Goal: Task Accomplishment & Management: Manage account settings

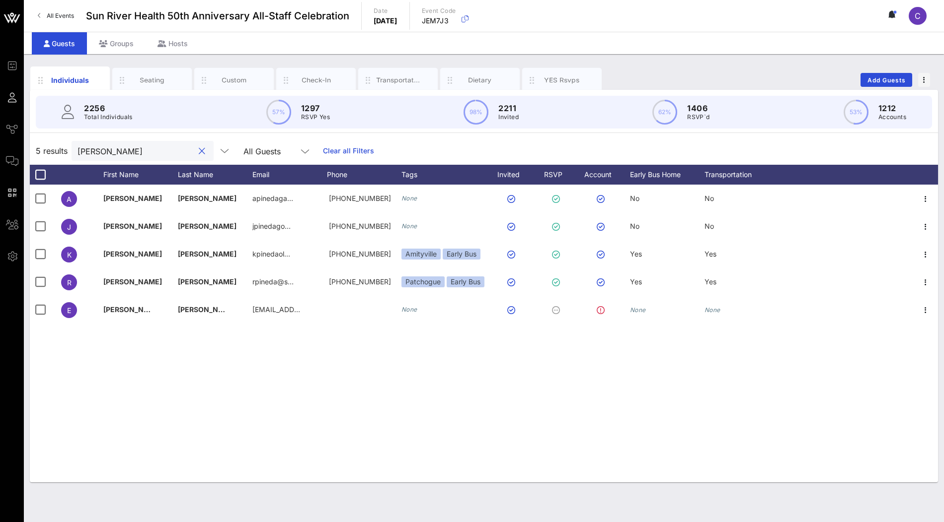
click at [133, 157] on div "pineda" at bounding box center [135, 151] width 116 height 20
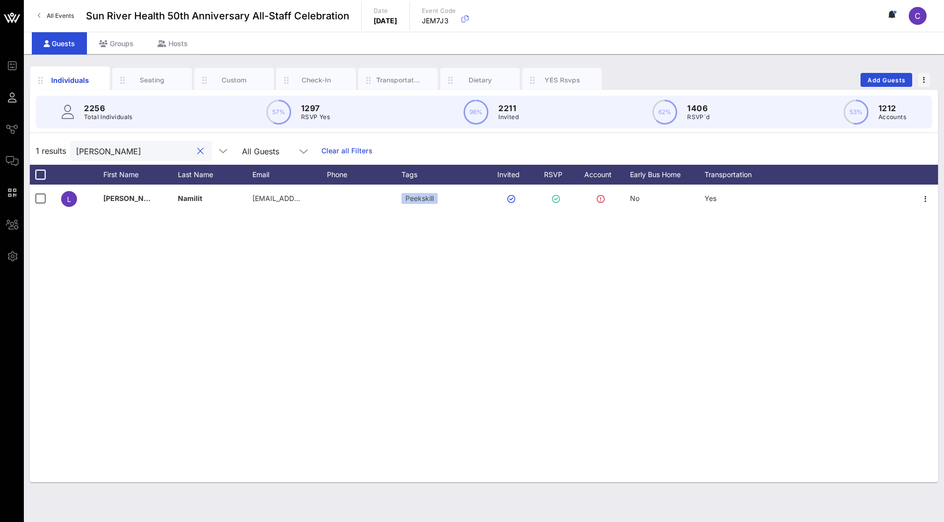
type input "ligaya"
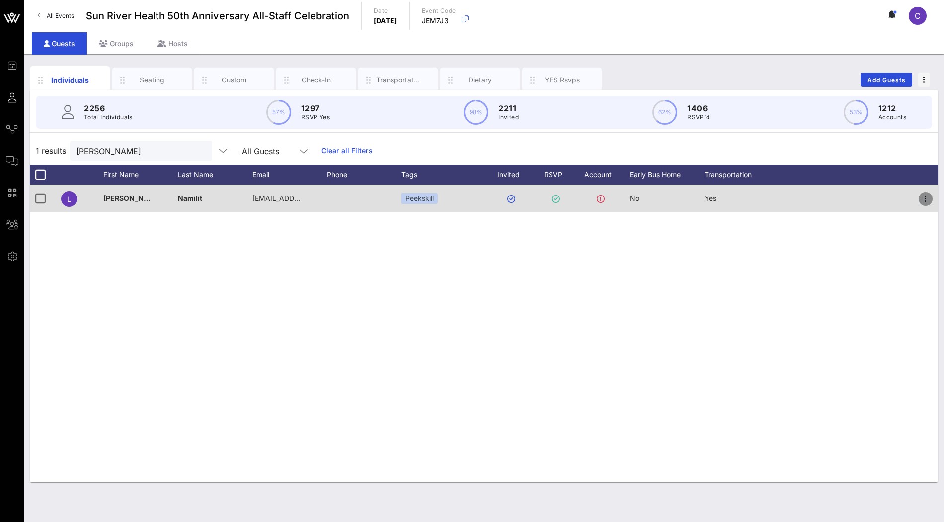
click at [918, 194] on span "button" at bounding box center [925, 199] width 14 height 12
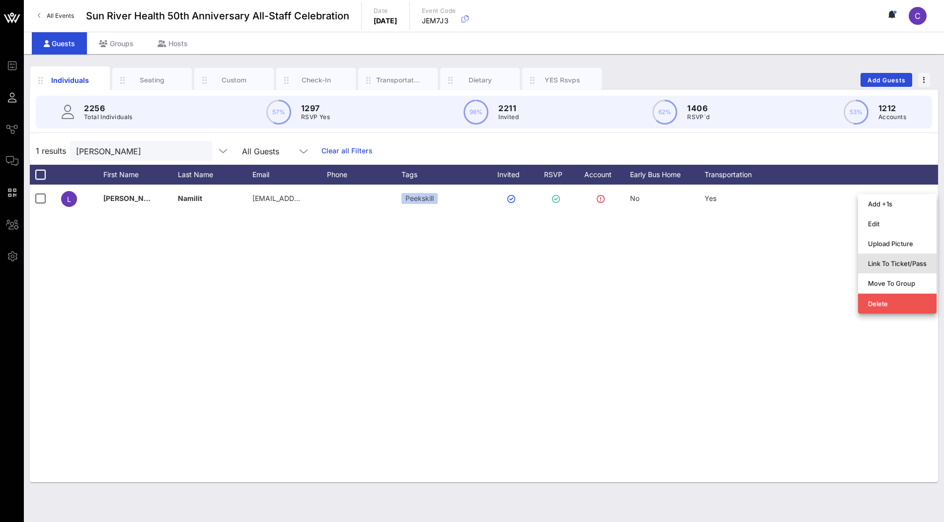
click at [886, 265] on div "Link To Ticket/Pass" at bounding box center [897, 264] width 59 height 8
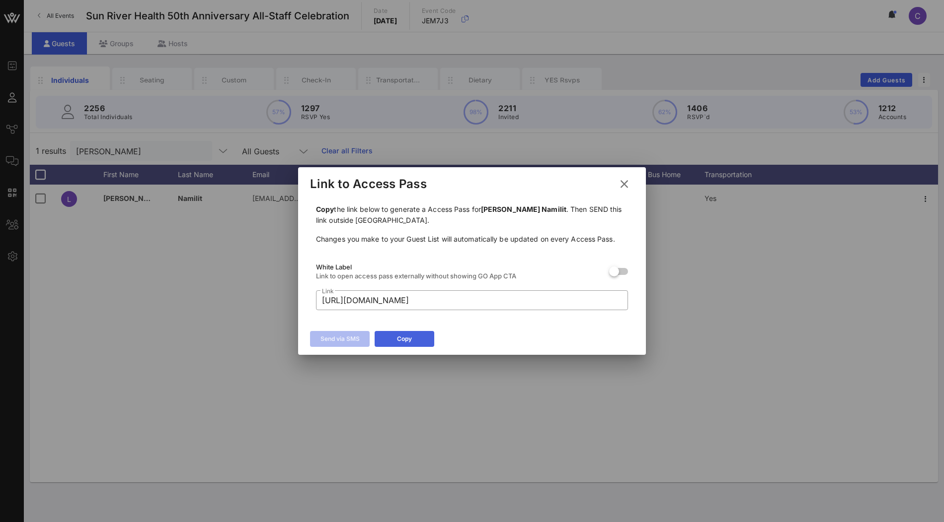
click at [404, 338] on icon at bounding box center [404, 339] width 7 height 6
click at [628, 185] on icon at bounding box center [624, 184] width 14 height 12
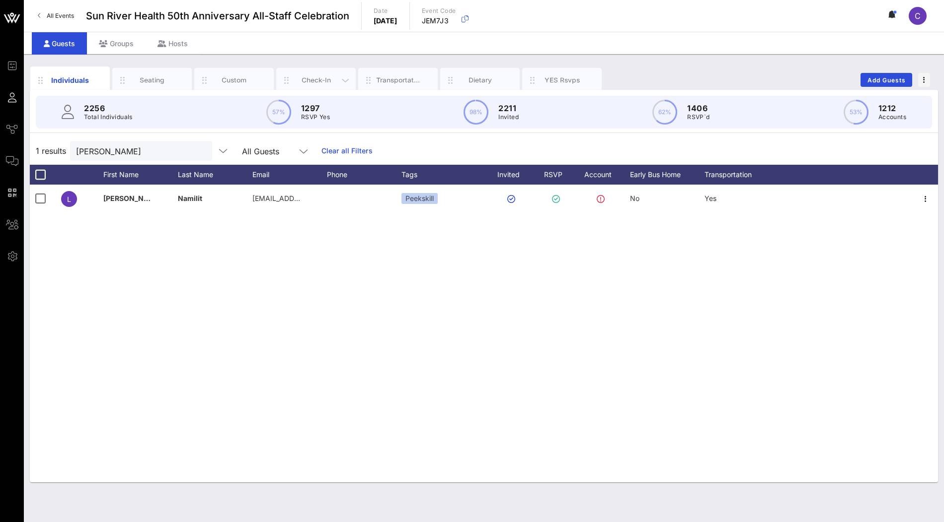
click at [310, 81] on div "Check-In" at bounding box center [316, 79] width 44 height 9
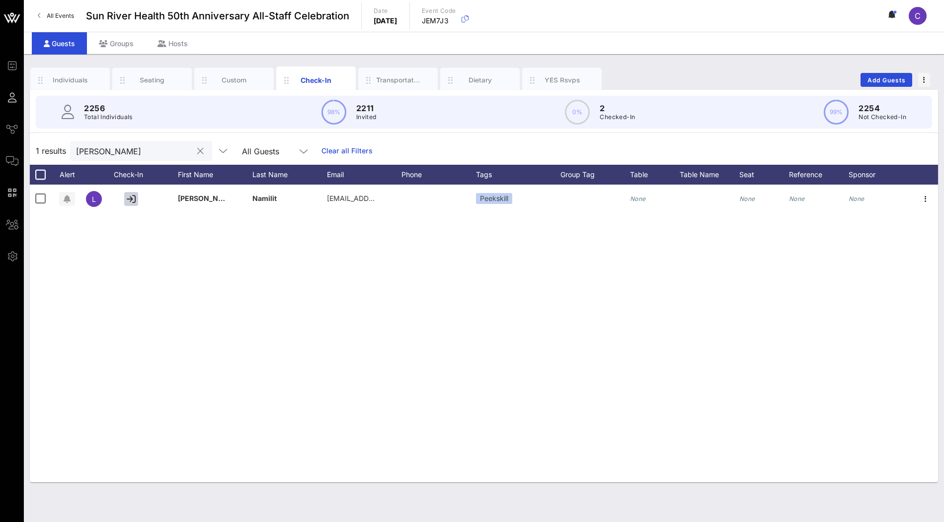
click at [197, 150] on button "clear icon" at bounding box center [200, 151] width 6 height 10
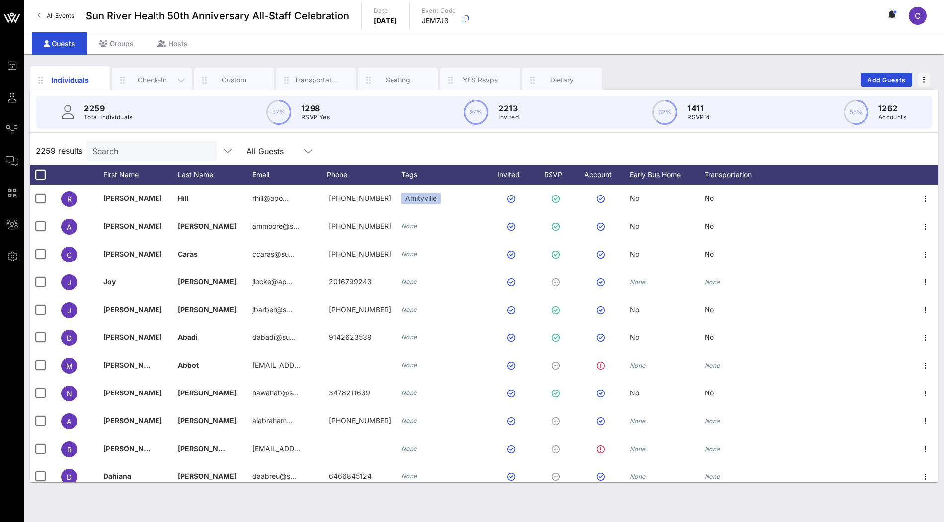
click at [158, 79] on div "Check-In" at bounding box center [152, 79] width 44 height 9
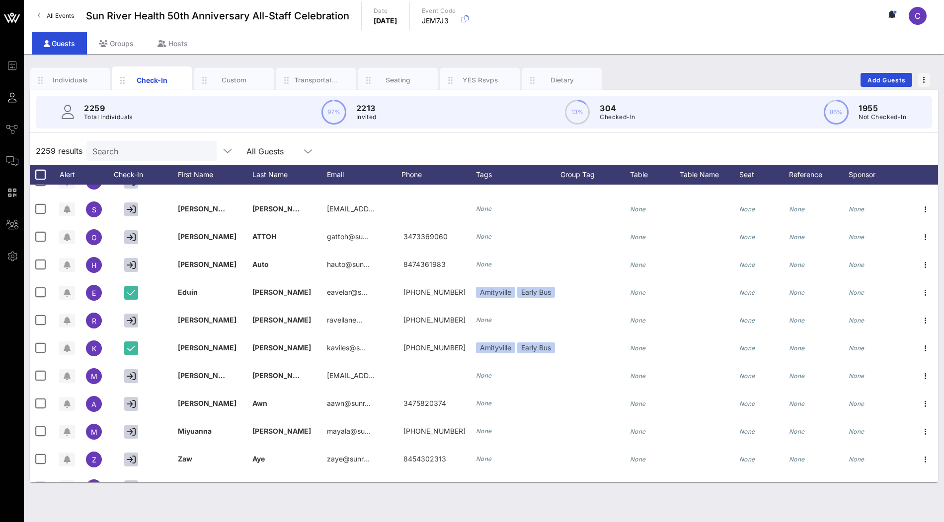
scroll to position [2479, 0]
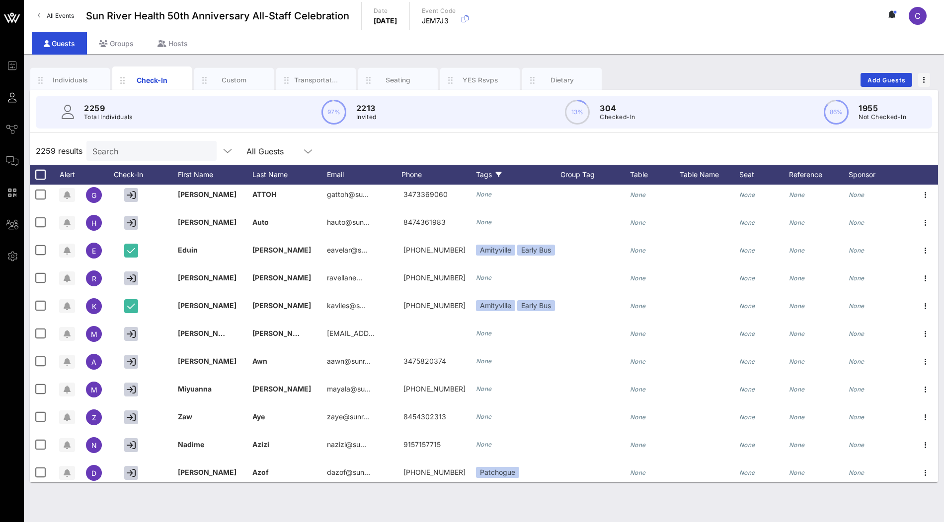
click at [493, 174] on div "Tags" at bounding box center [518, 175] width 84 height 20
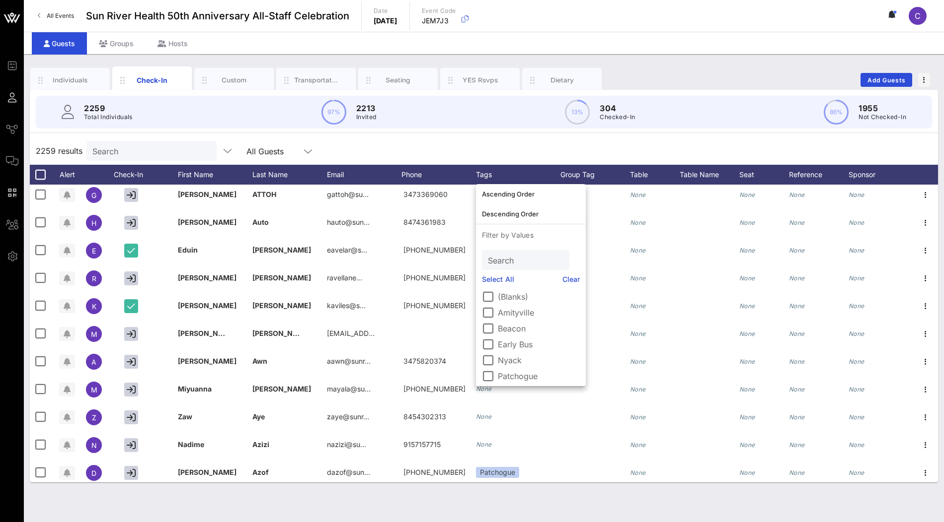
click at [508, 294] on label "(Blanks)" at bounding box center [539, 297] width 82 height 10
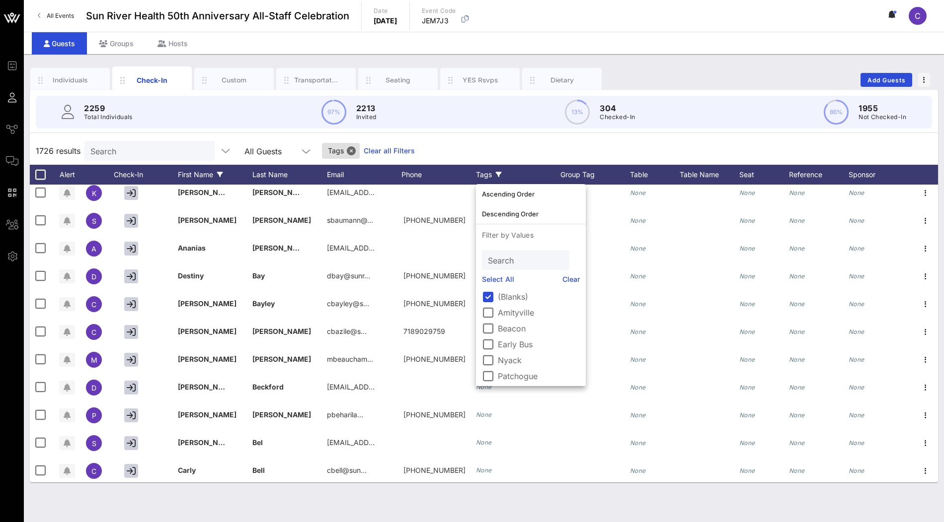
scroll to position [2654, 0]
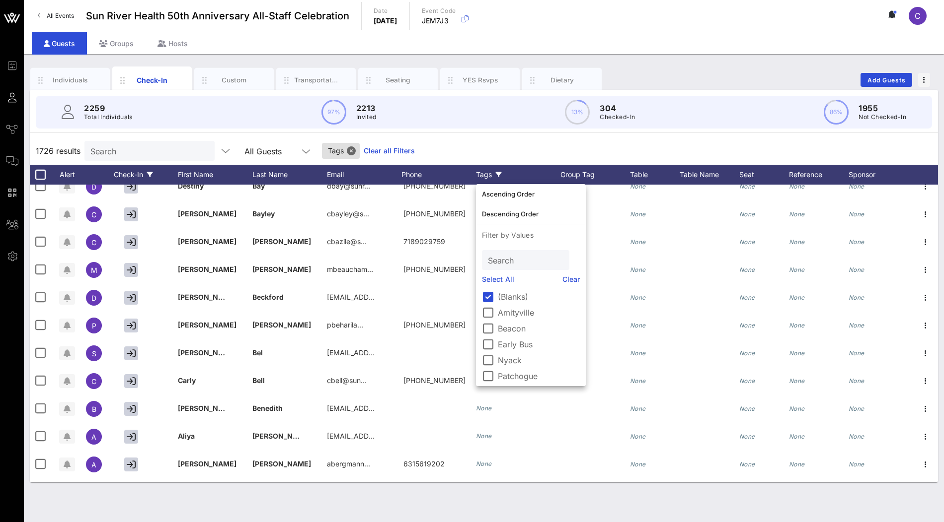
click at [142, 179] on div "Check-In" at bounding box center [133, 175] width 50 height 20
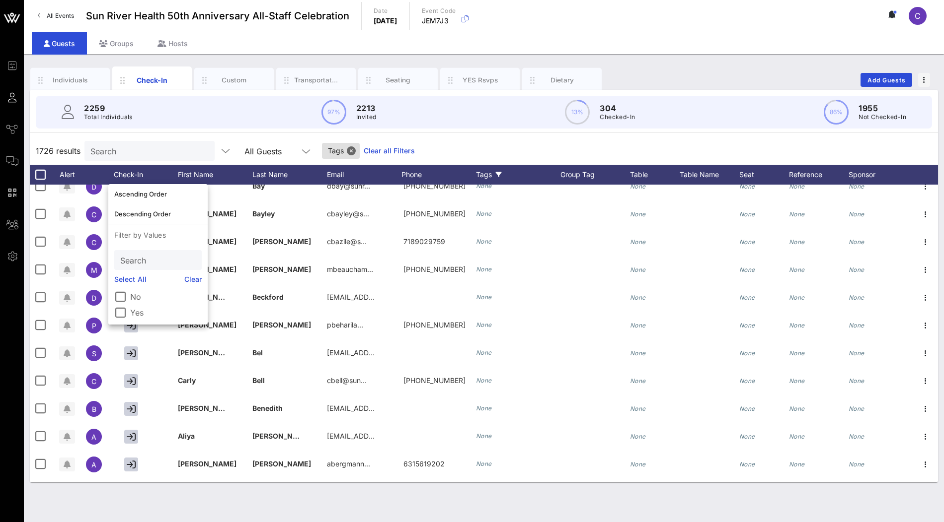
click at [143, 313] on label "Yes" at bounding box center [166, 313] width 72 height 10
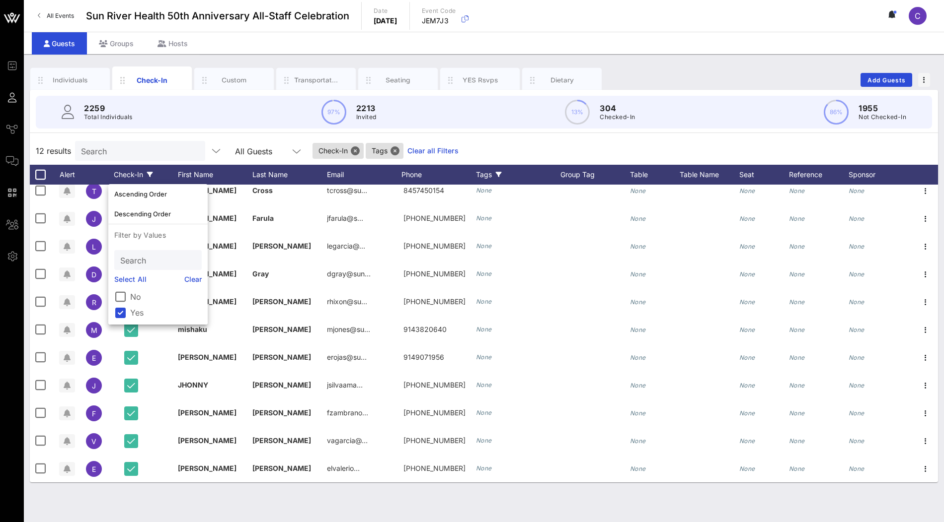
scroll to position [36, 0]
click at [407, 147] on link "Clear all Filters" at bounding box center [432, 151] width 51 height 11
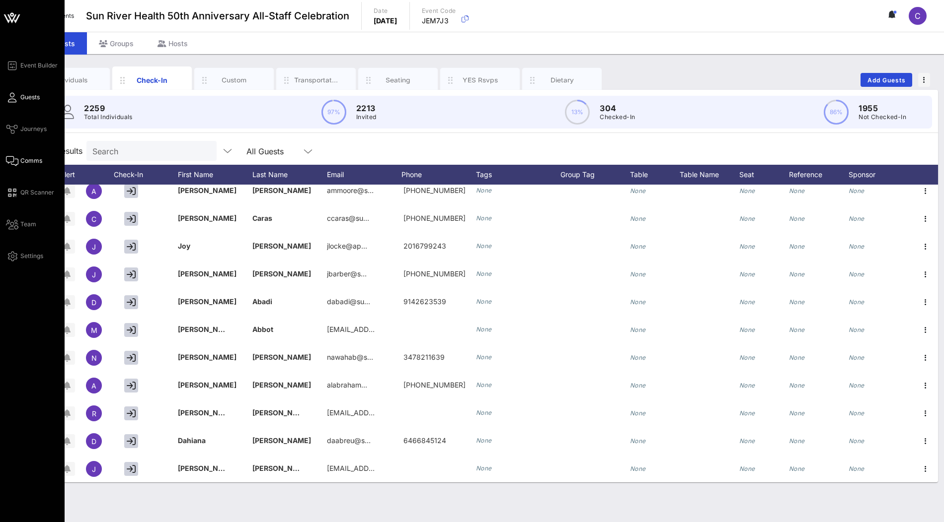
click at [29, 162] on span "Comms" at bounding box center [31, 160] width 22 height 9
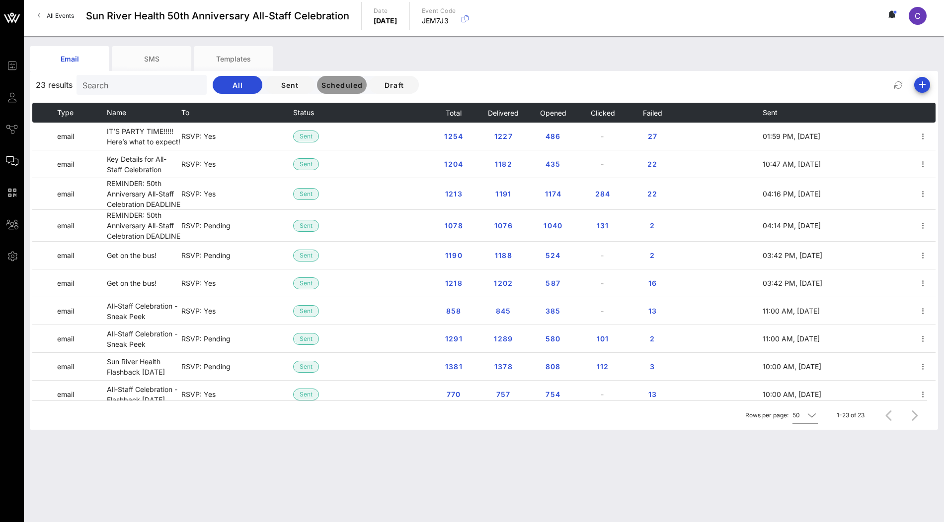
click at [320, 85] on span "Scheduled" at bounding box center [341, 85] width 42 height 8
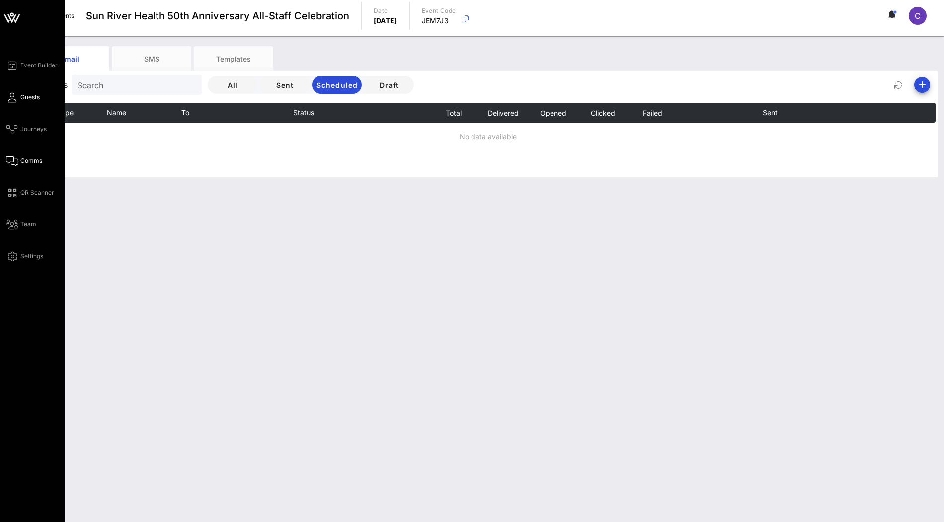
click at [18, 99] on link "Guests" at bounding box center [23, 97] width 34 height 12
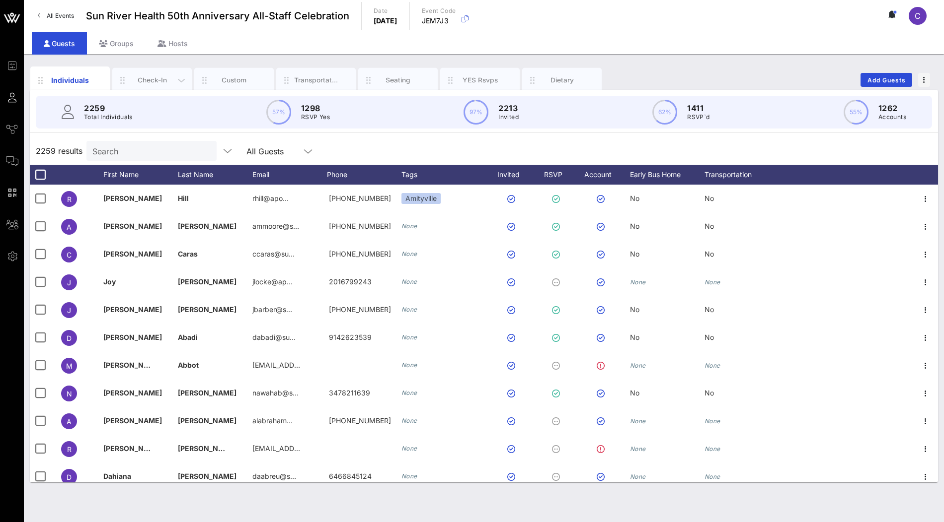
click at [149, 85] on div "Check-In" at bounding box center [151, 80] width 79 height 25
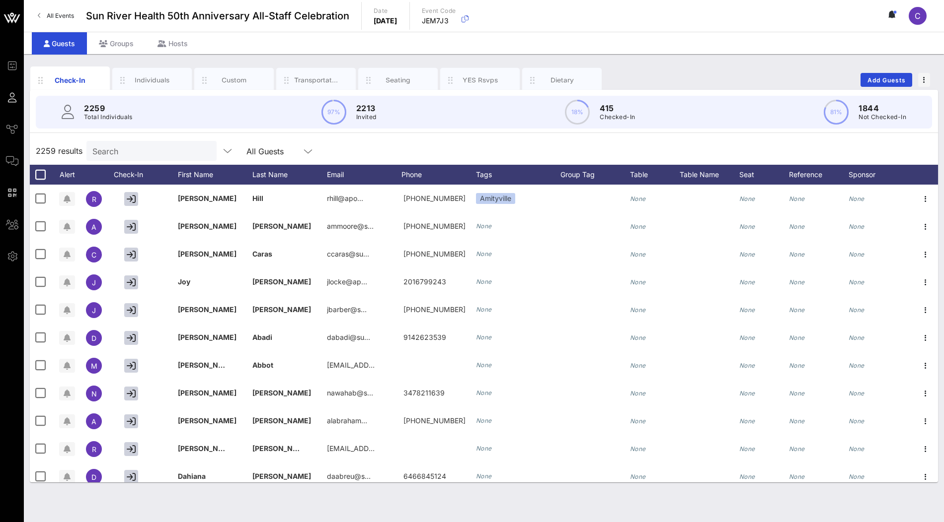
drag, startPoint x: 124, startPoint y: 78, endPoint x: 943, endPoint y: 1, distance: 822.5
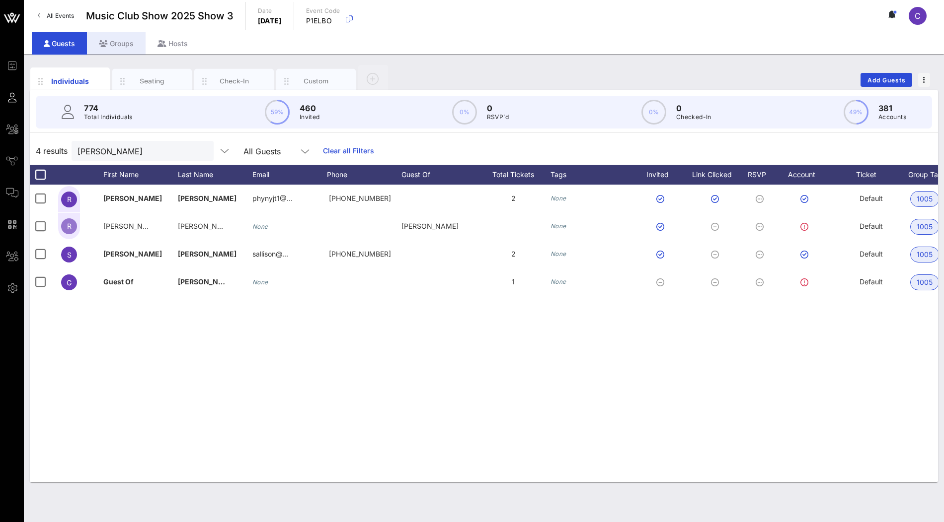
click at [122, 45] on div "Groups" at bounding box center [116, 43] width 59 height 22
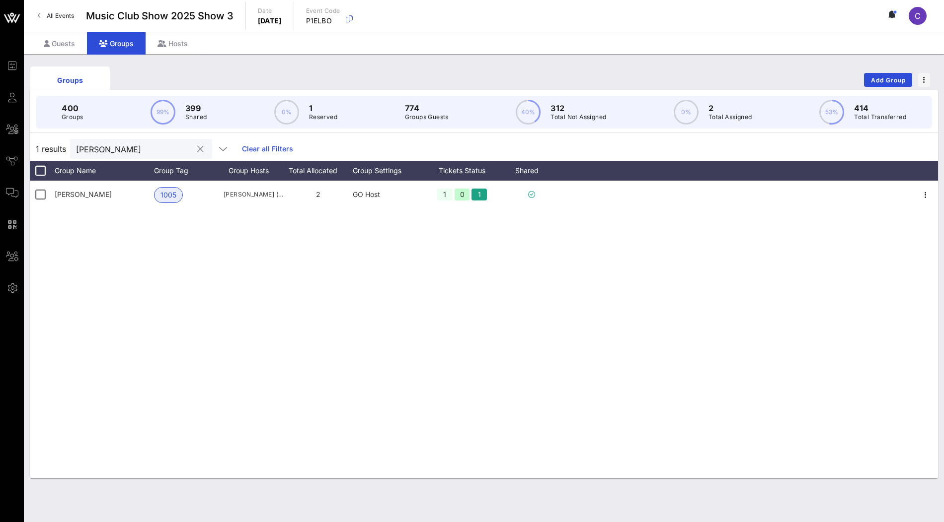
click at [120, 145] on input "horne" at bounding box center [134, 149] width 116 height 13
paste input "Heath Byrd"
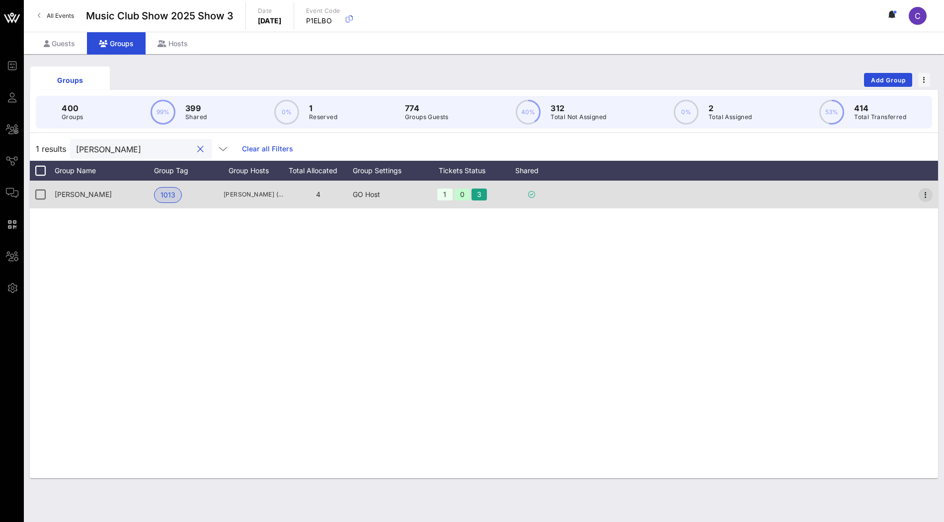
type input "Heath Byrd"
click at [922, 195] on icon "button" at bounding box center [925, 195] width 12 height 12
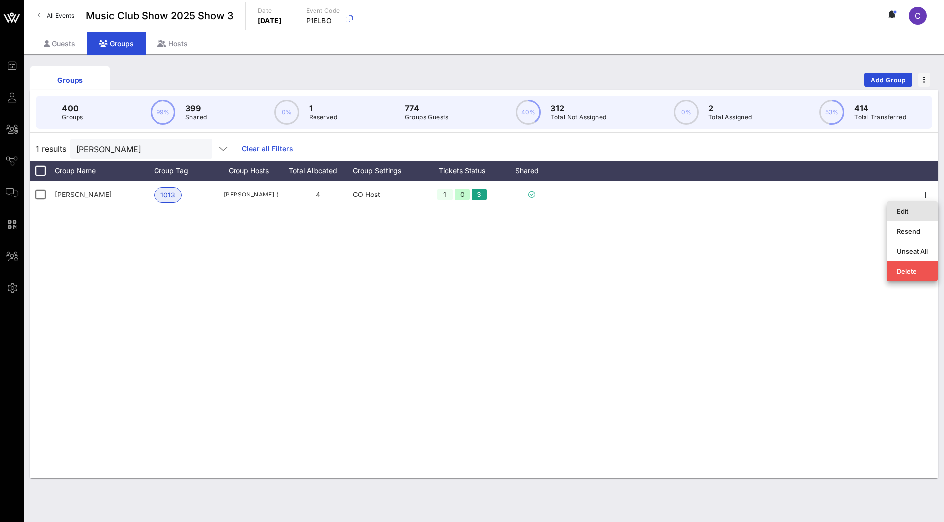
click at [909, 212] on div "Edit" at bounding box center [911, 212] width 31 height 8
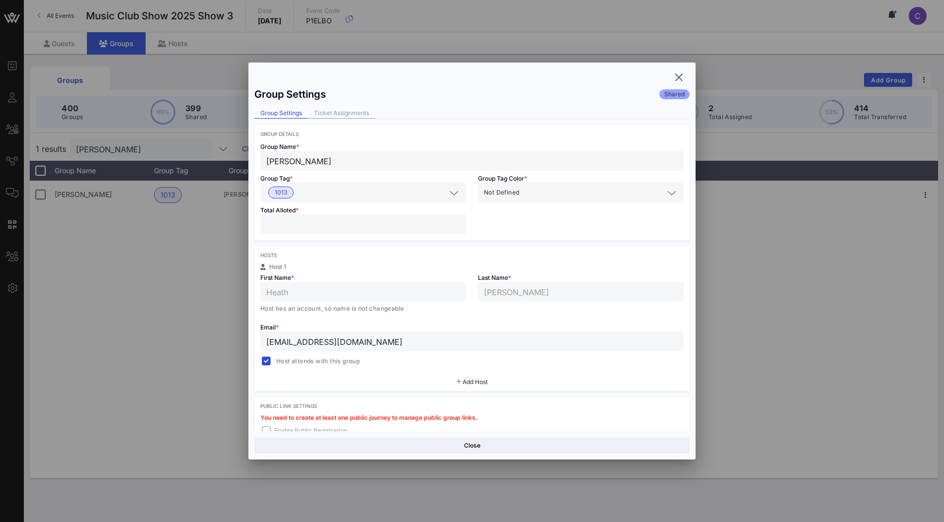
click at [342, 113] on div "Ticket Assignments" at bounding box center [341, 113] width 67 height 10
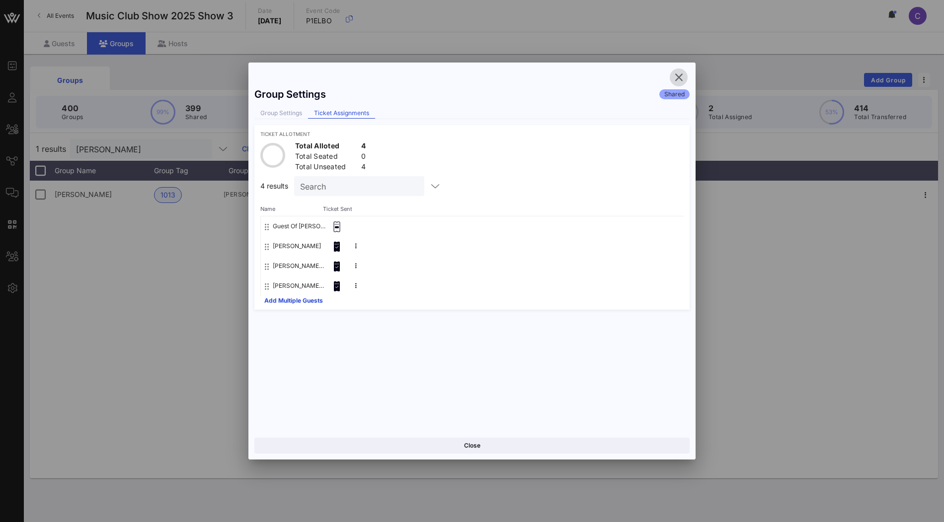
click at [678, 78] on icon "button" at bounding box center [678, 78] width 12 height 12
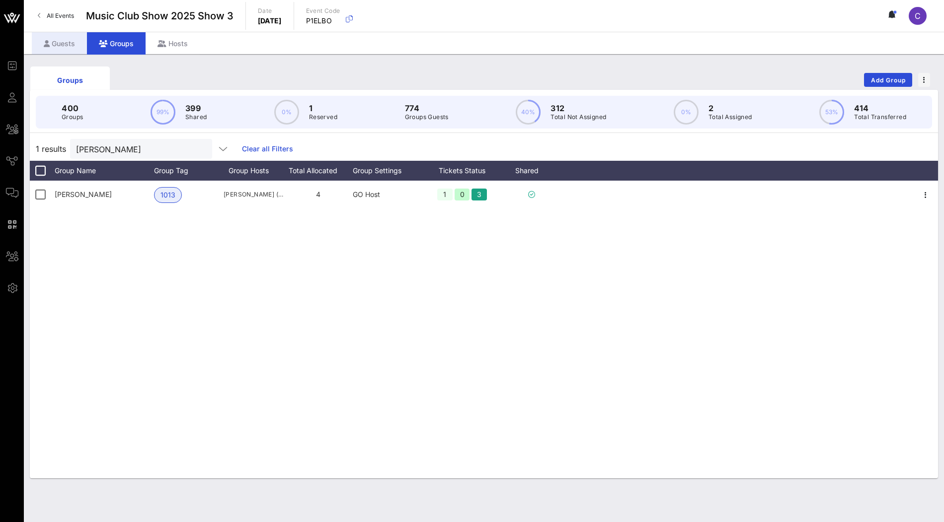
click at [62, 40] on div "Guests" at bounding box center [59, 43] width 55 height 22
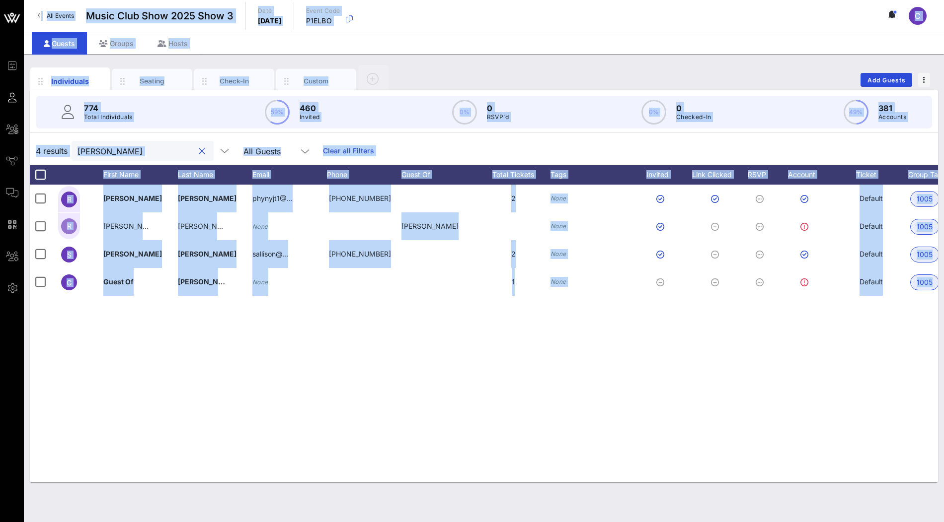
click at [131, 150] on input "horne" at bounding box center [135, 151] width 116 height 13
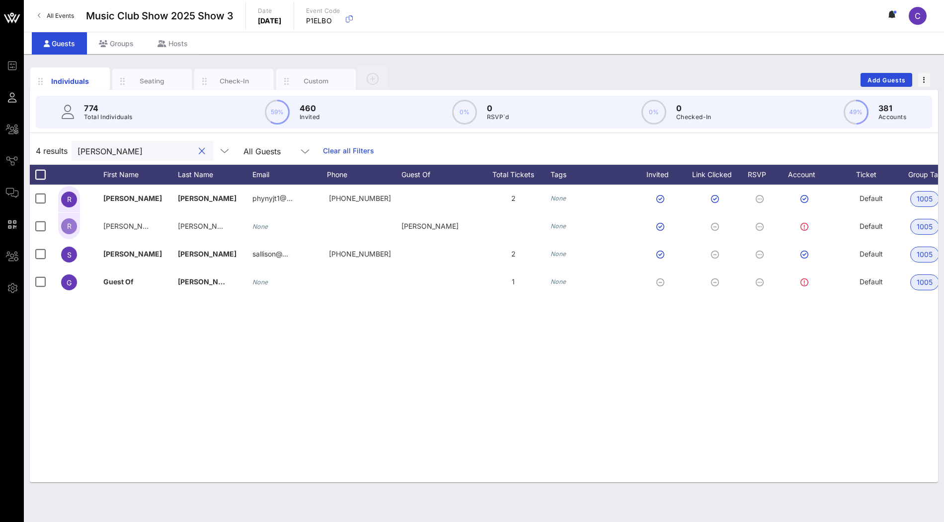
click at [131, 150] on input "horne" at bounding box center [135, 151] width 116 height 13
paste input "Heath Byrd"
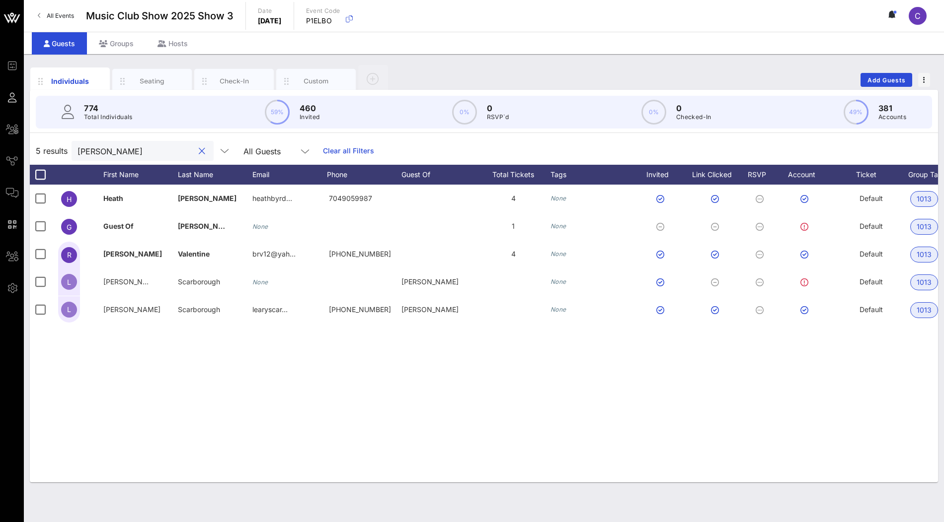
type input "Heath Byrd"
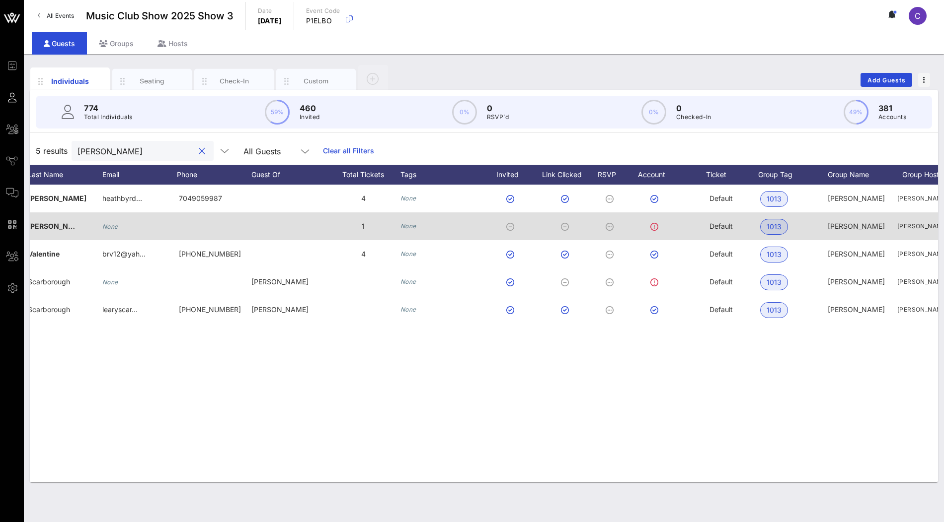
scroll to position [0, 105]
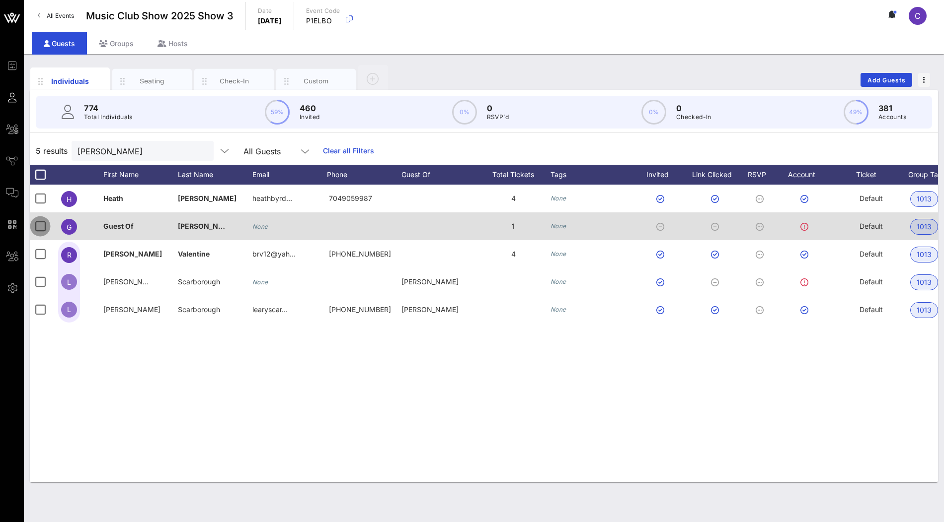
click at [39, 224] on div at bounding box center [40, 226] width 17 height 17
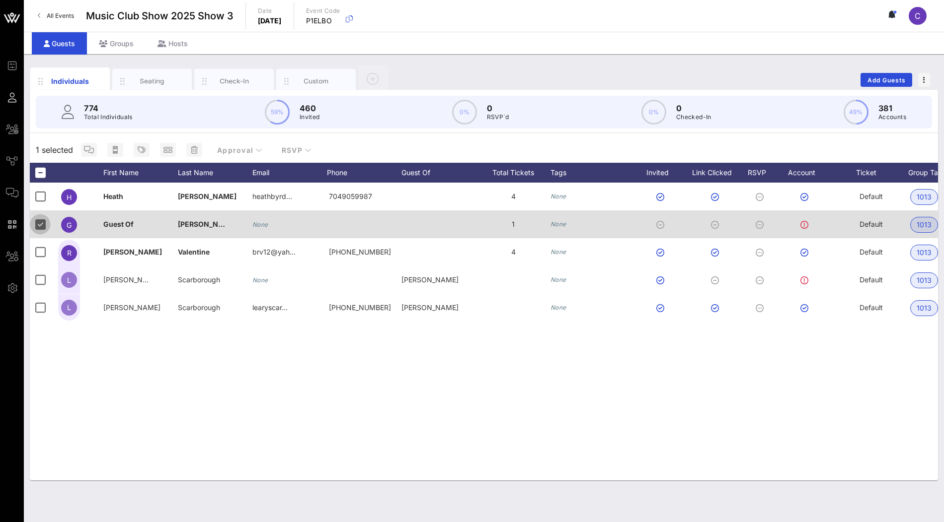
click at [40, 224] on div at bounding box center [40, 224] width 17 height 17
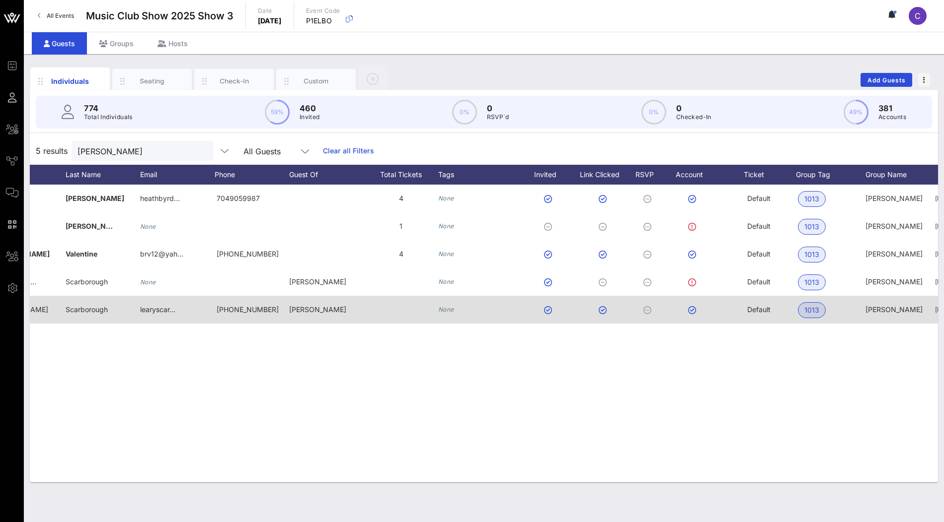
scroll to position [0, 194]
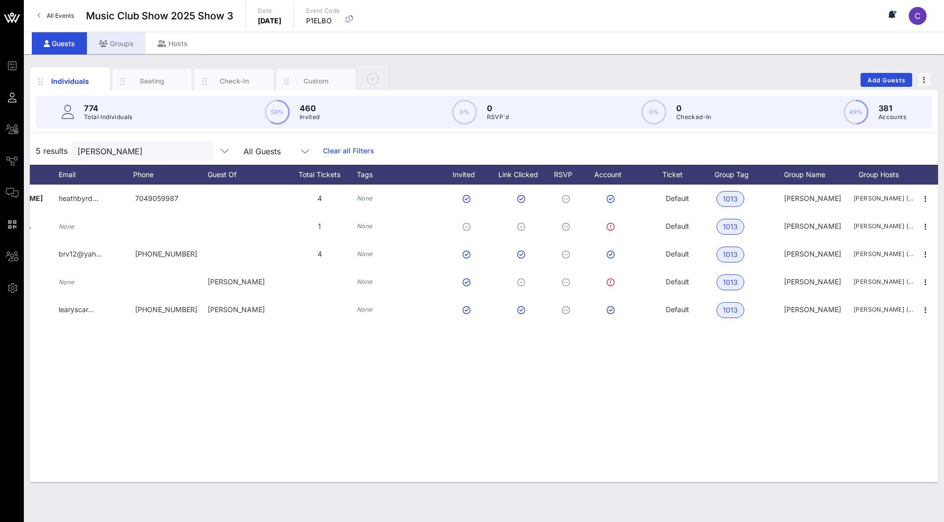
click at [132, 45] on div "Groups" at bounding box center [116, 43] width 59 height 22
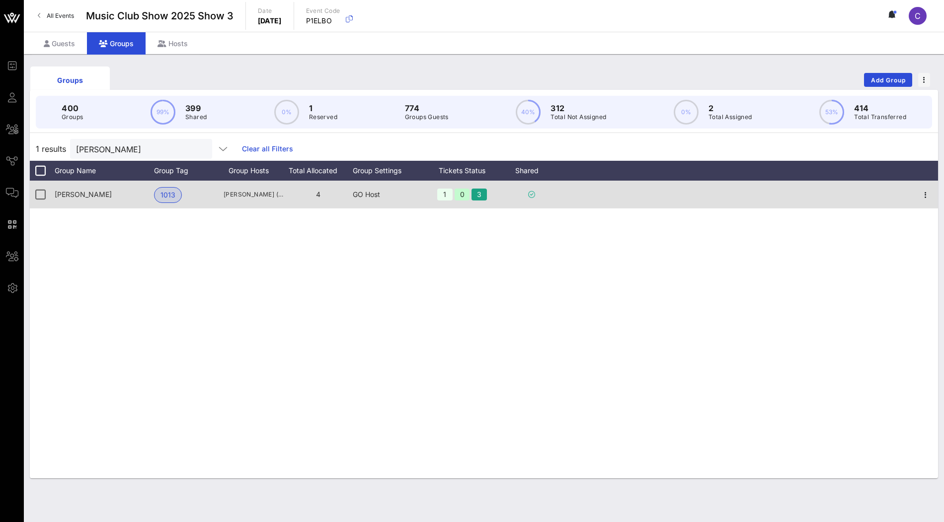
click at [933, 194] on div at bounding box center [925, 195] width 25 height 28
click at [928, 196] on icon "button" at bounding box center [925, 195] width 12 height 12
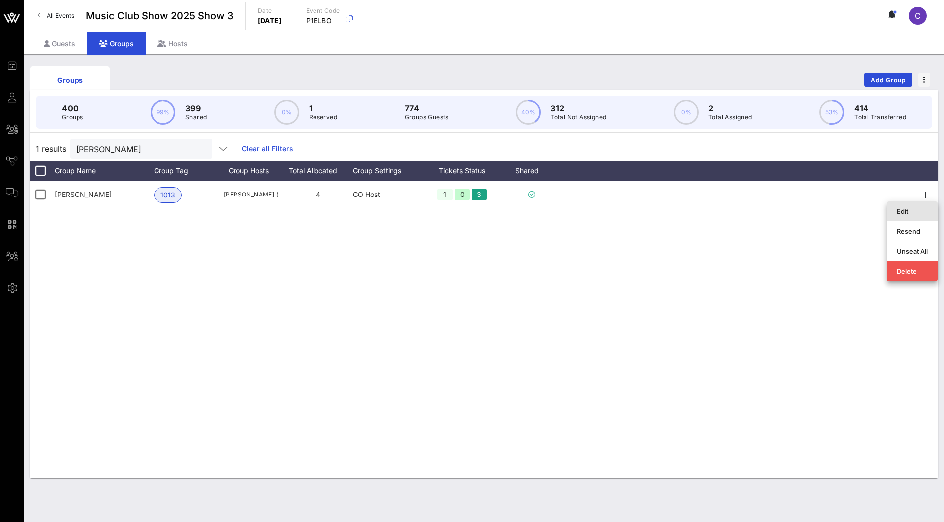
click at [914, 216] on div "Edit" at bounding box center [911, 212] width 31 height 16
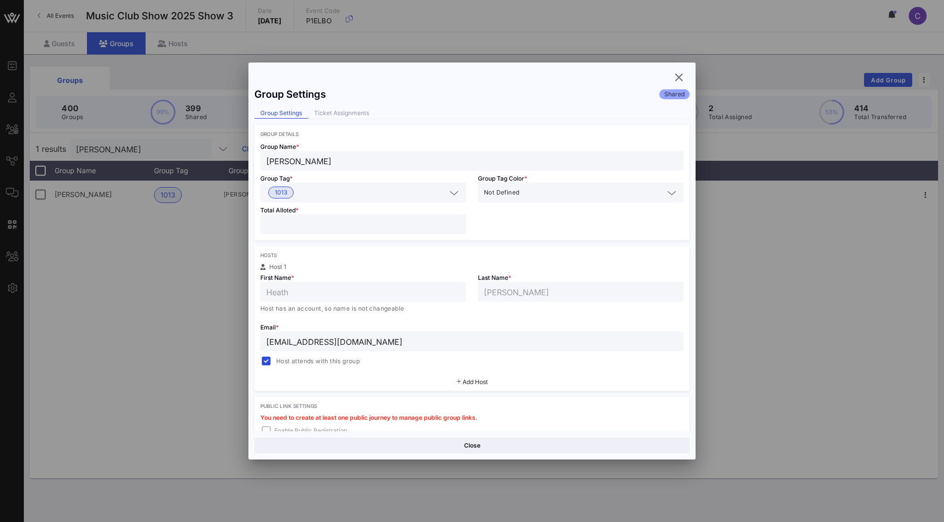
click at [352, 109] on div "Ticket Assignments" at bounding box center [341, 113] width 67 height 10
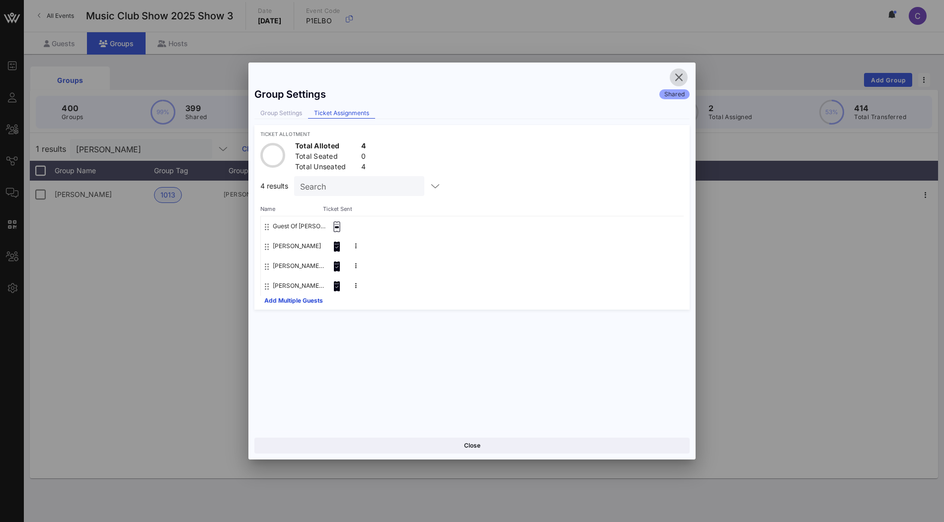
click at [685, 75] on span "button" at bounding box center [678, 78] width 18 height 12
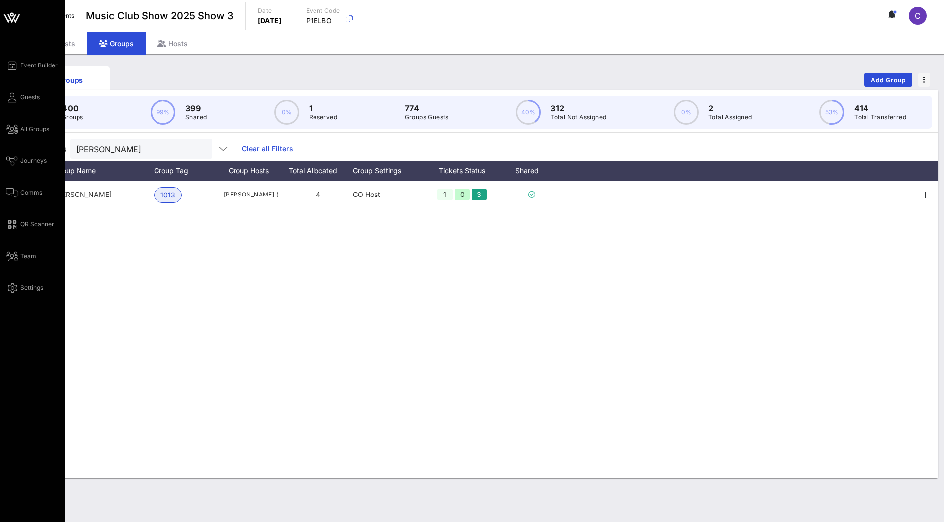
click at [10, 16] on icon at bounding box center [12, 18] width 24 height 24
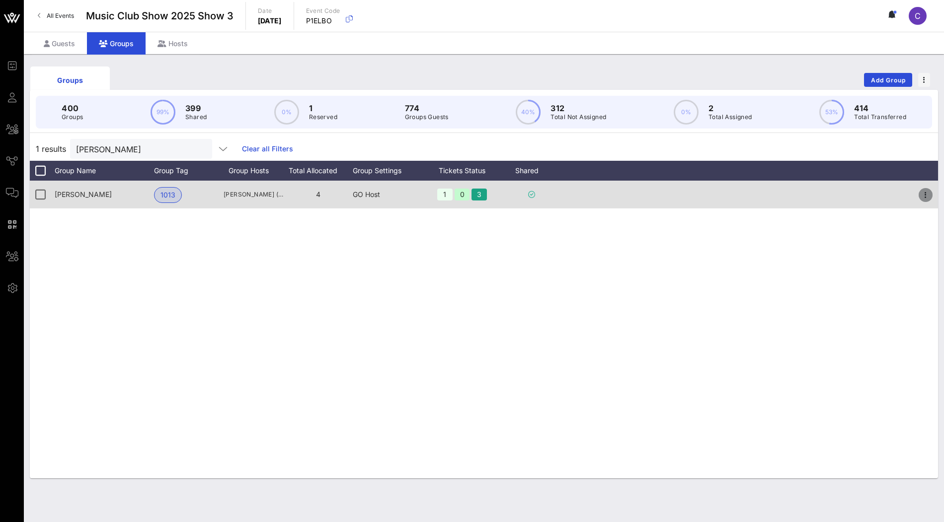
click at [928, 198] on icon "button" at bounding box center [925, 195] width 12 height 12
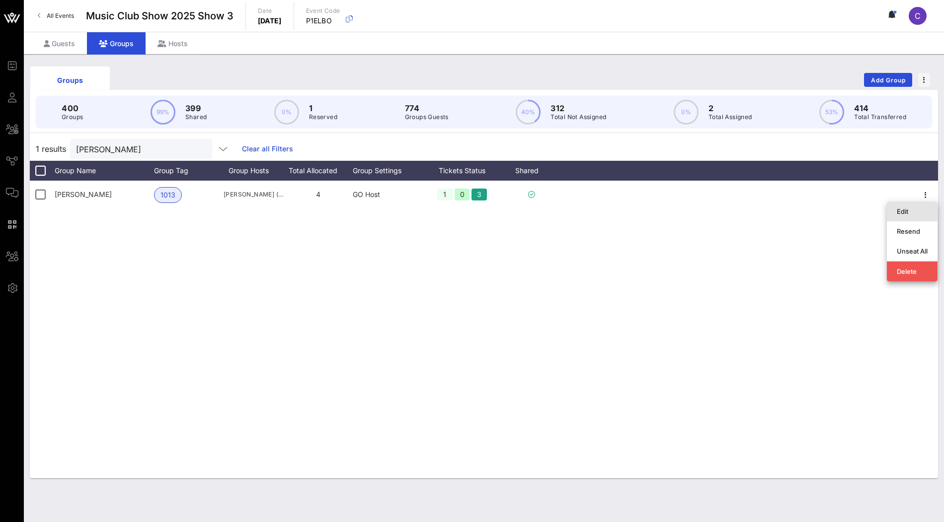
click at [906, 212] on div "Edit" at bounding box center [911, 212] width 31 height 8
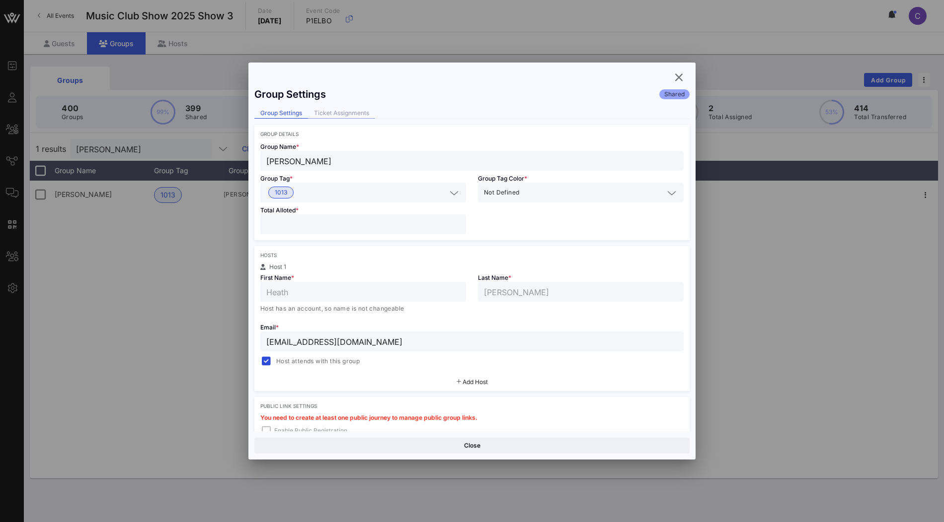
click at [348, 112] on div "Ticket Assignments" at bounding box center [341, 113] width 67 height 10
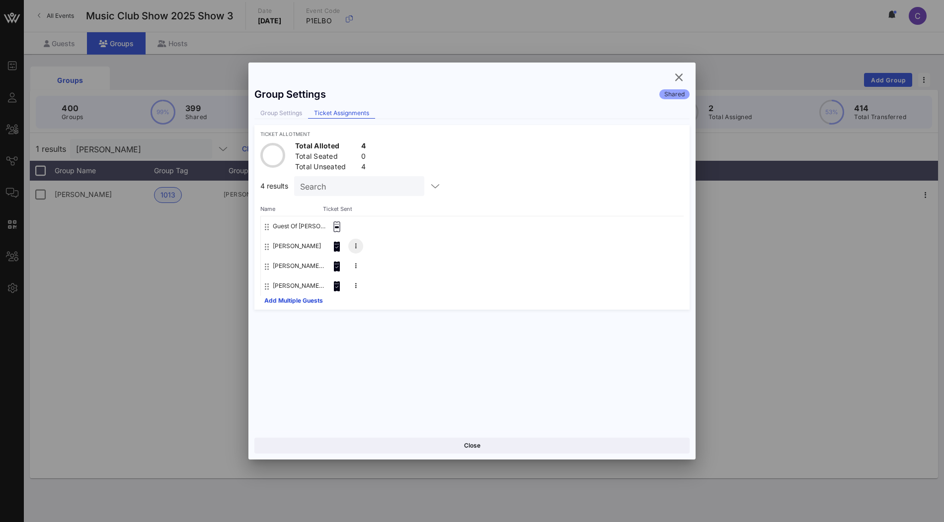
click at [351, 246] on button at bounding box center [355, 246] width 15 height 15
click at [680, 79] on icon "button" at bounding box center [678, 78] width 12 height 12
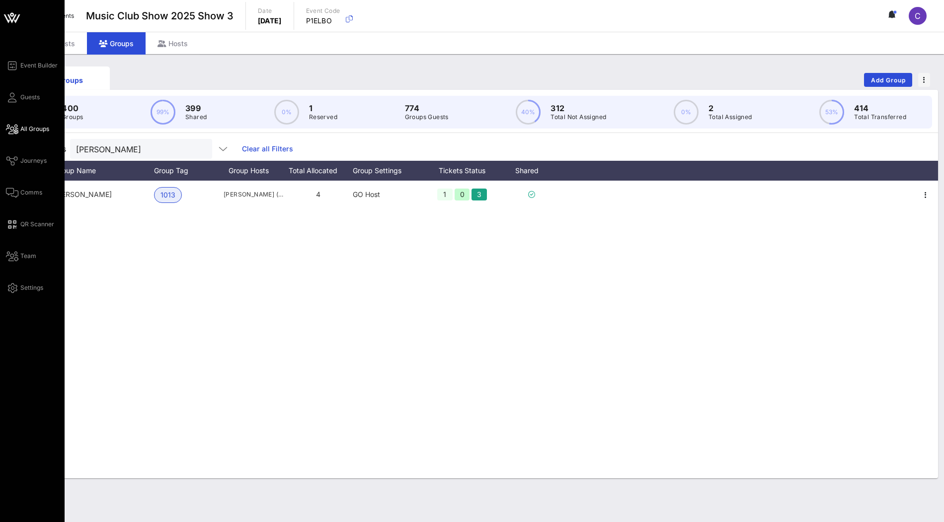
click at [31, 131] on span "All Groups" at bounding box center [34, 129] width 29 height 9
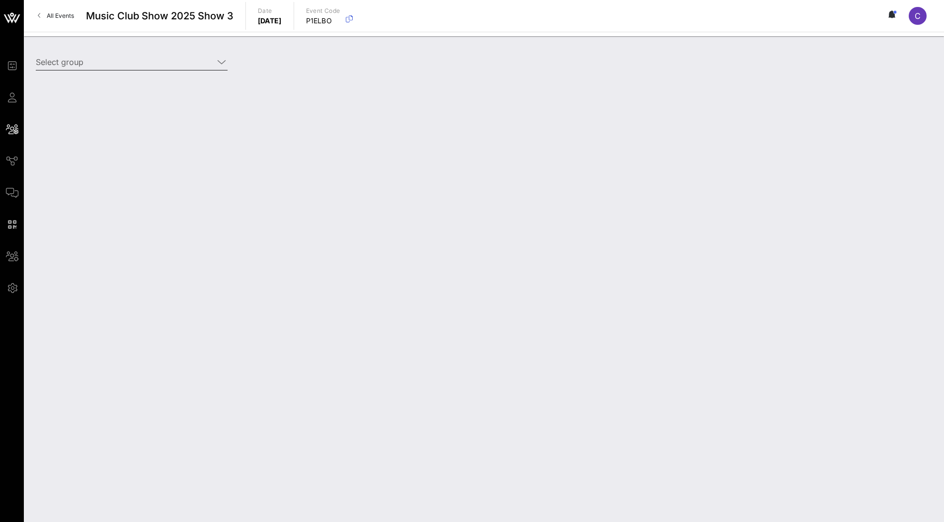
click at [183, 63] on input "Select group" at bounding box center [125, 62] width 178 height 16
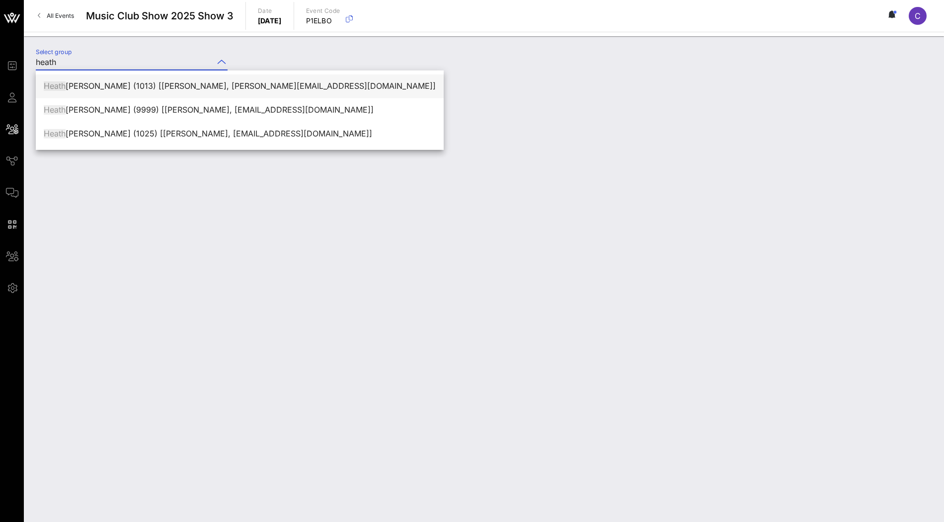
click at [115, 89] on div "Heath Rayburn Byrd (1013) [Heath Byrd, heathbyrd@me.com]" at bounding box center [240, 85] width 392 height 9
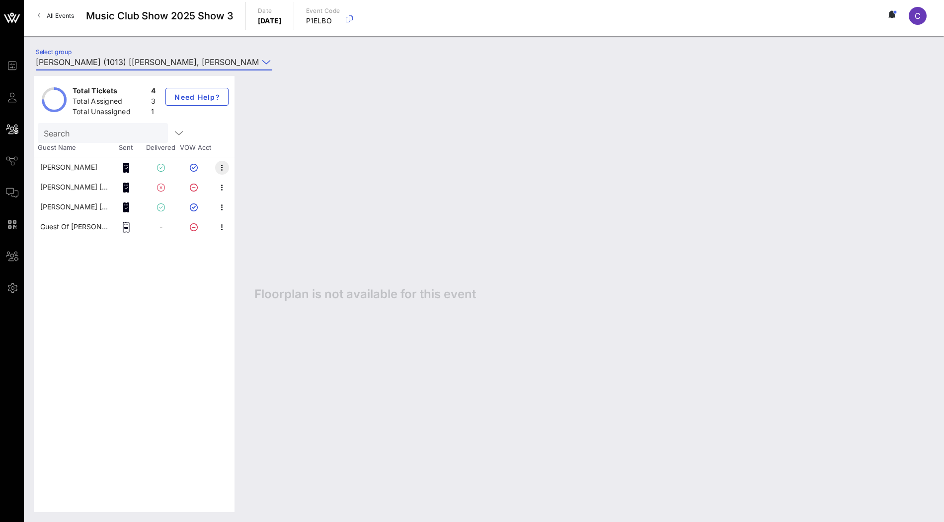
type input "Heath Rayburn Byrd (1013) [Heath Byrd, heathbyrd@me.com]"
click at [225, 168] on icon "button" at bounding box center [222, 168] width 12 height 12
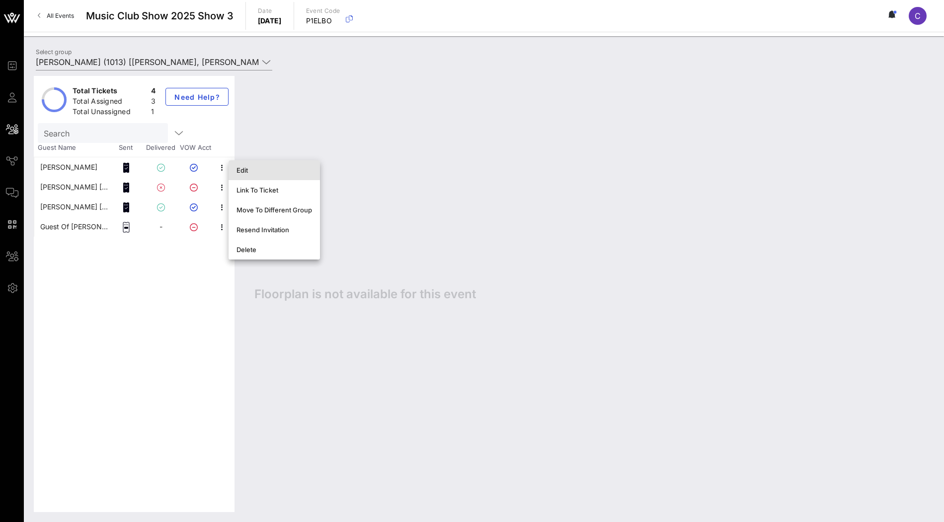
click at [248, 173] on div "Edit" at bounding box center [273, 170] width 75 height 8
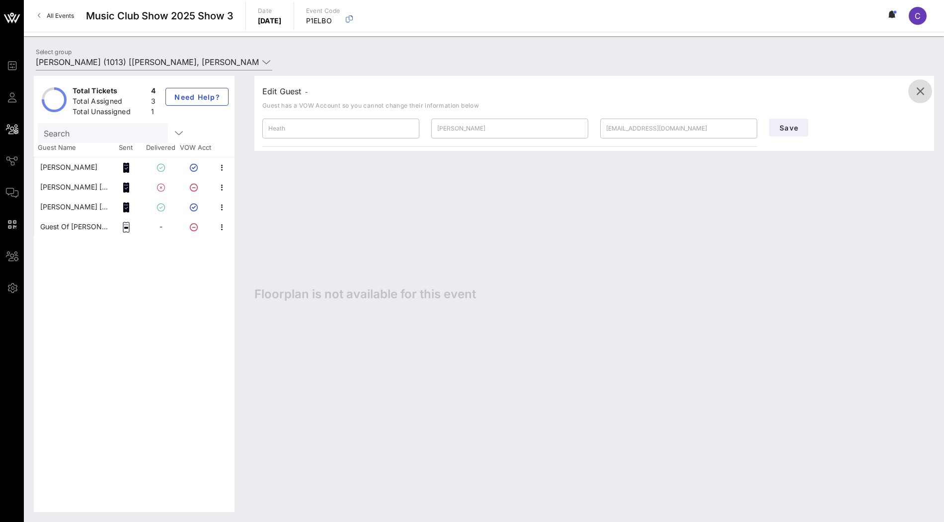
click at [927, 88] on span "button" at bounding box center [920, 91] width 24 height 12
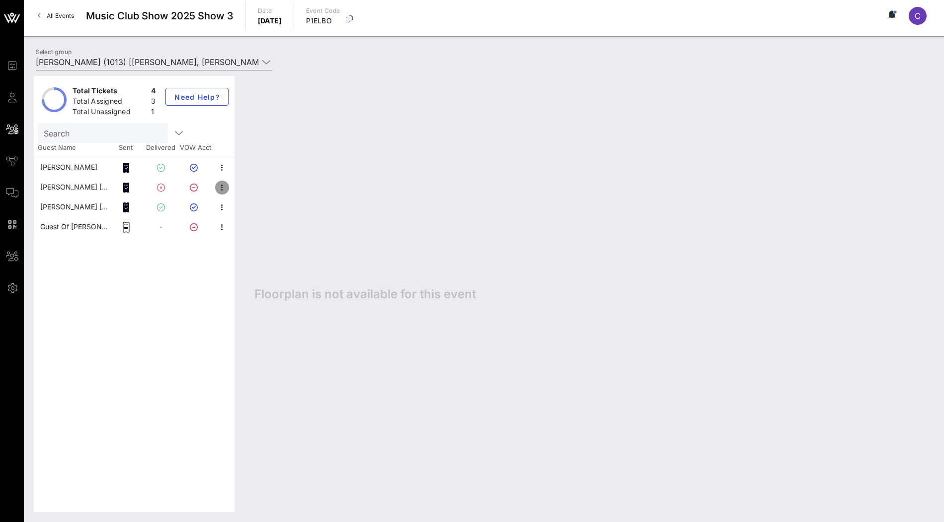
click at [220, 186] on icon "button" at bounding box center [222, 188] width 12 height 12
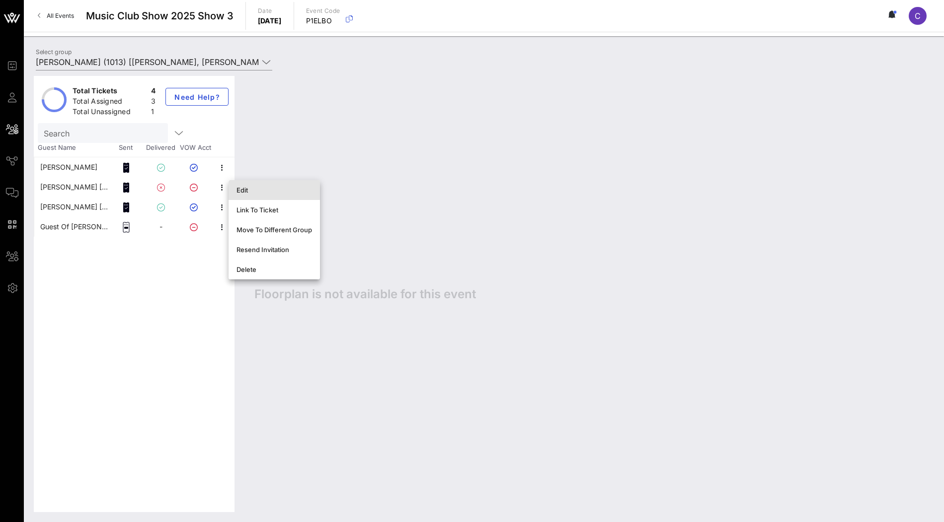
click at [248, 188] on div "Edit" at bounding box center [273, 190] width 75 height 8
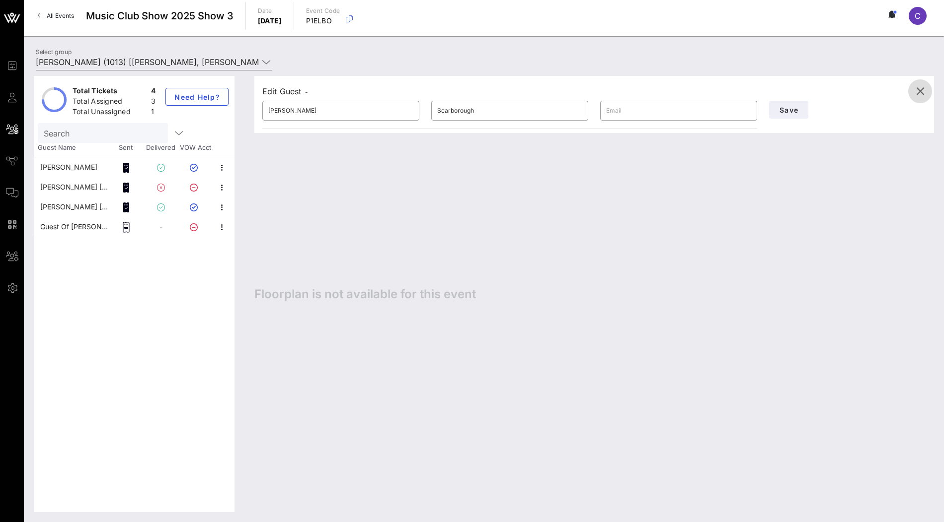
click at [921, 90] on icon "button" at bounding box center [920, 91] width 12 height 12
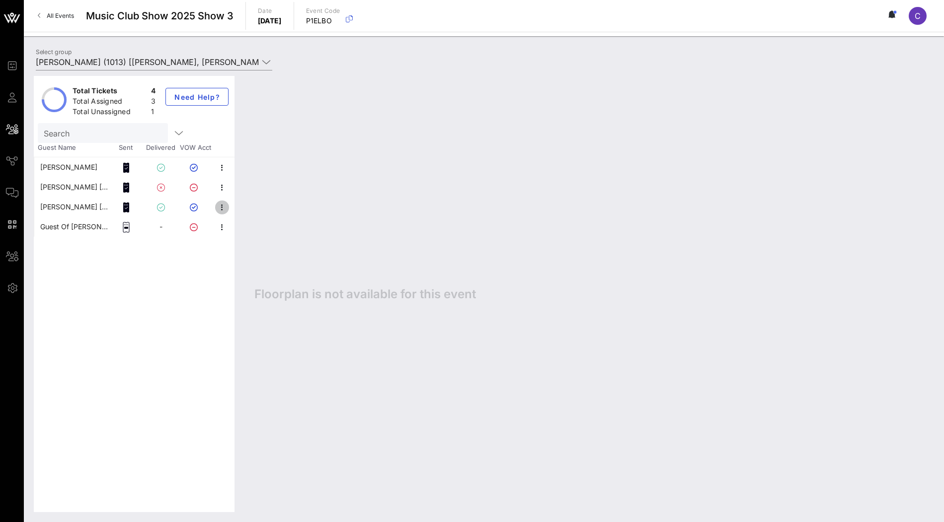
click at [224, 205] on icon "button" at bounding box center [222, 208] width 12 height 12
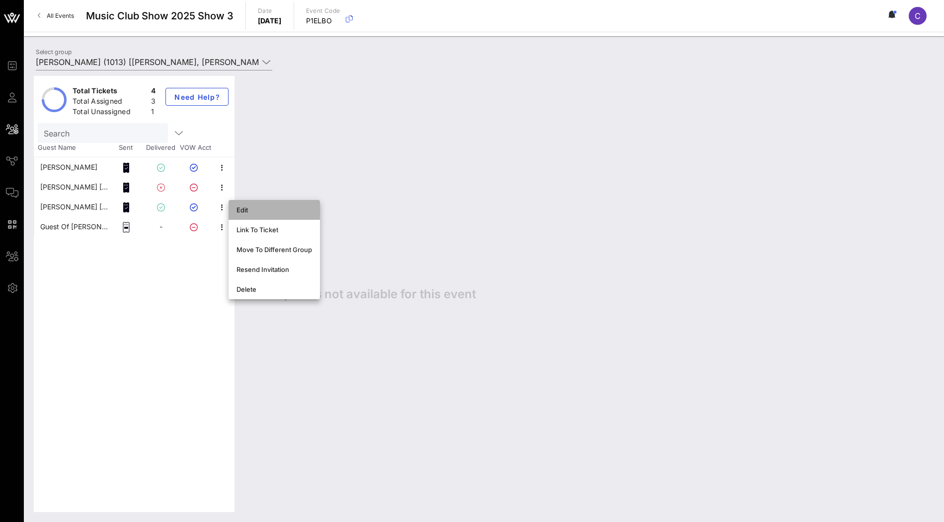
click at [249, 206] on div "Edit" at bounding box center [273, 210] width 75 height 16
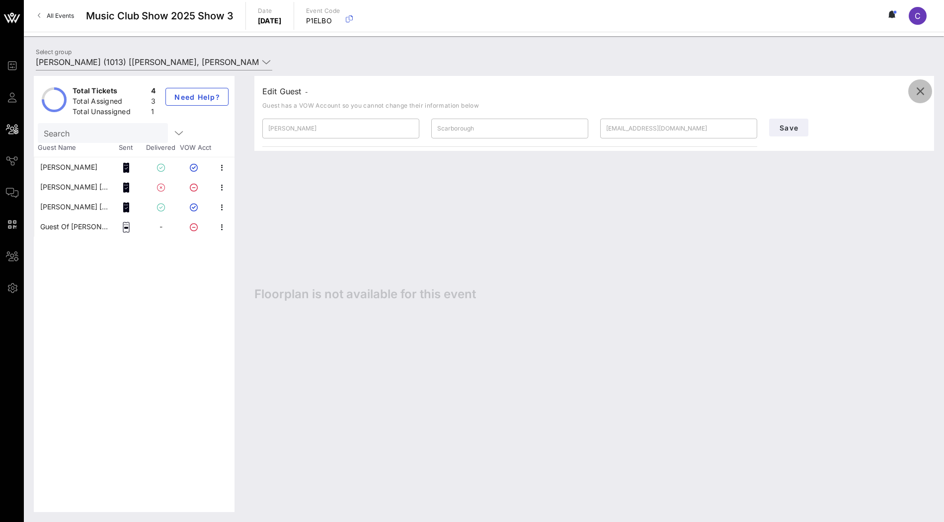
click at [921, 93] on icon "button" at bounding box center [920, 91] width 12 height 12
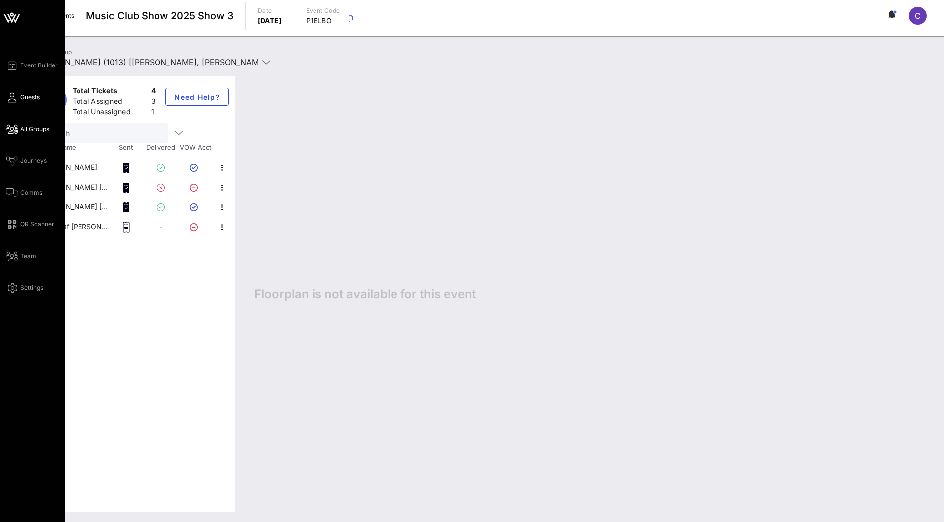
click at [28, 98] on span "Guests" at bounding box center [29, 97] width 19 height 9
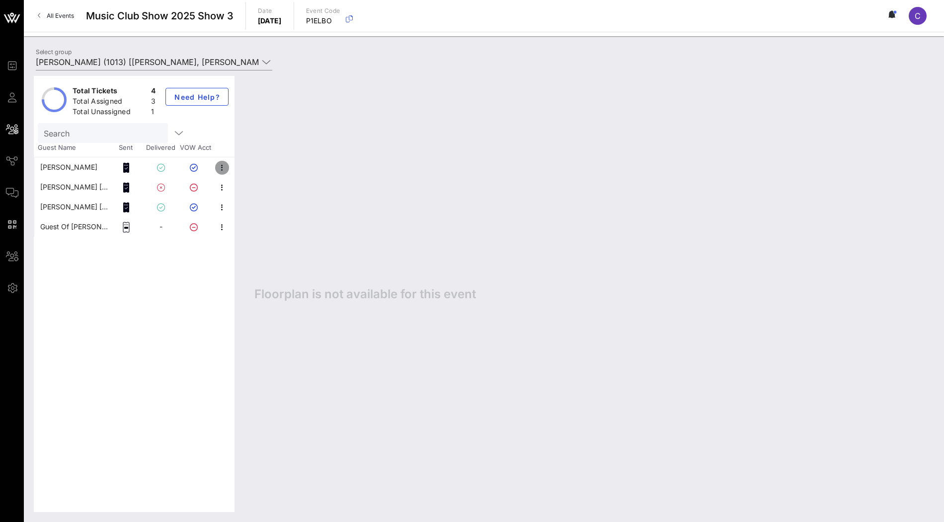
click at [220, 168] on icon "button" at bounding box center [222, 168] width 12 height 12
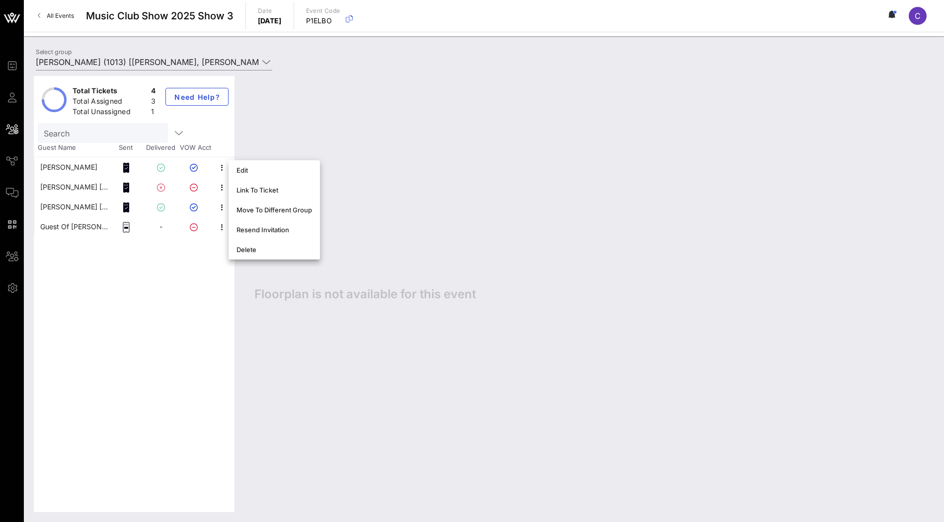
click at [289, 138] on div "Floorplan is not available for this event" at bounding box center [588, 294] width 689 height 437
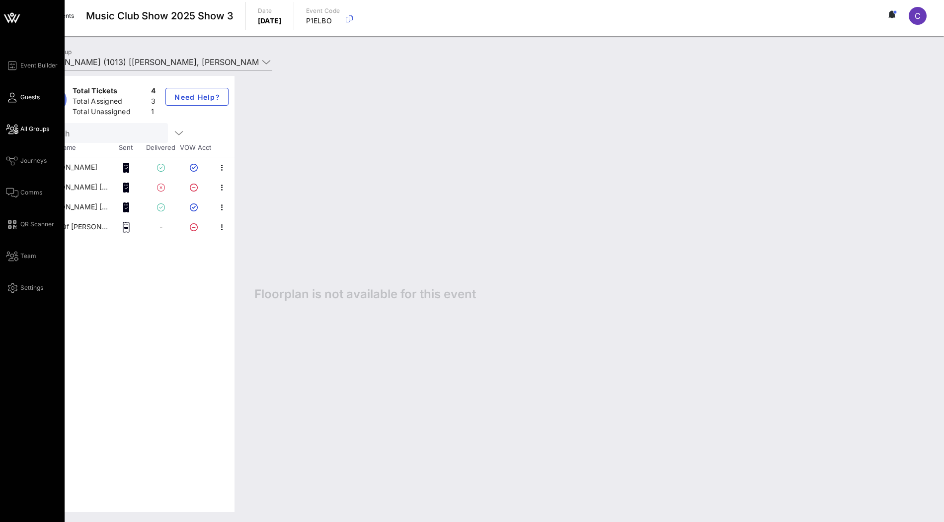
click at [30, 99] on span "Guests" at bounding box center [29, 97] width 19 height 9
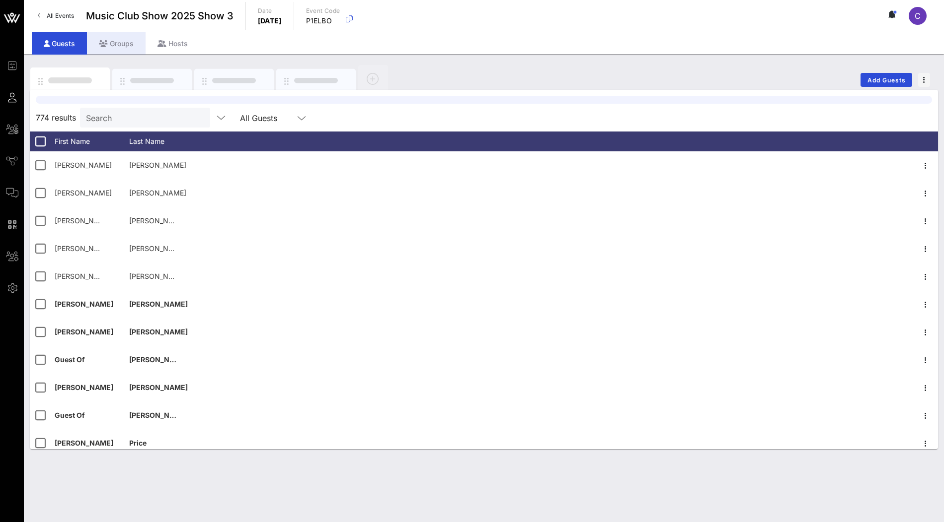
click at [124, 46] on div "Groups" at bounding box center [116, 43] width 59 height 22
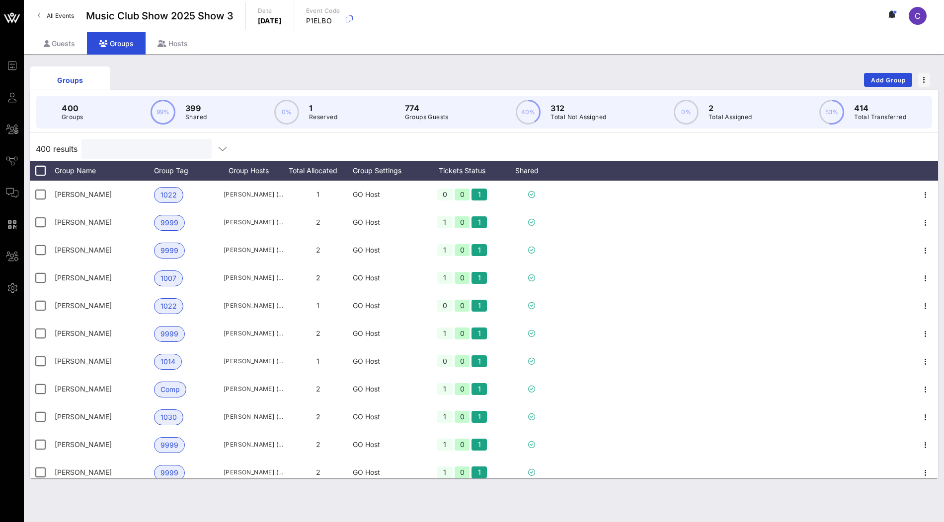
click at [110, 148] on input "text" at bounding box center [145, 149] width 116 height 13
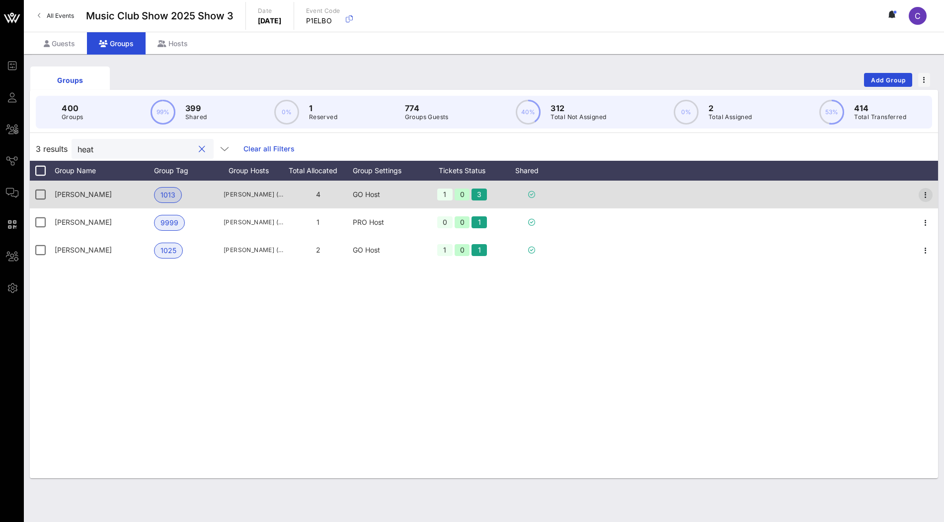
type input "heat"
click at [931, 192] on icon "button" at bounding box center [925, 195] width 12 height 12
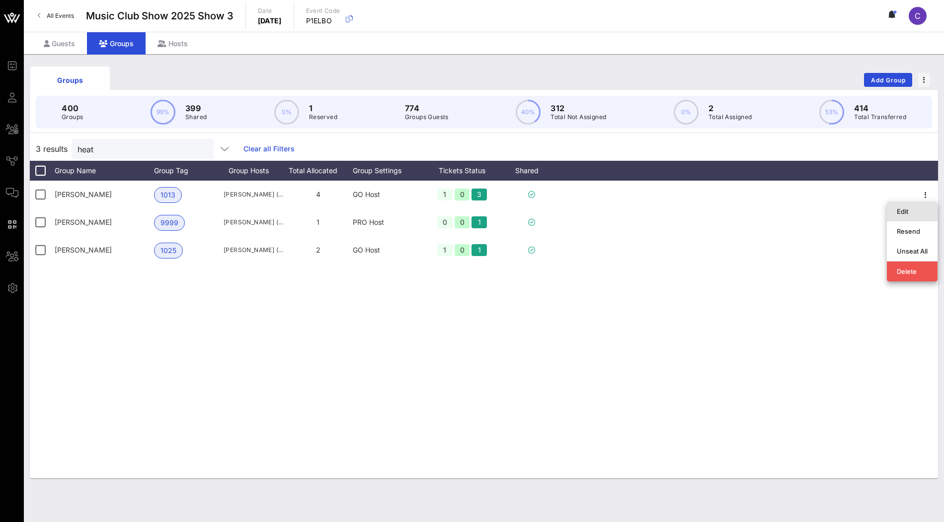
click at [898, 213] on div "Edit" at bounding box center [911, 212] width 31 height 8
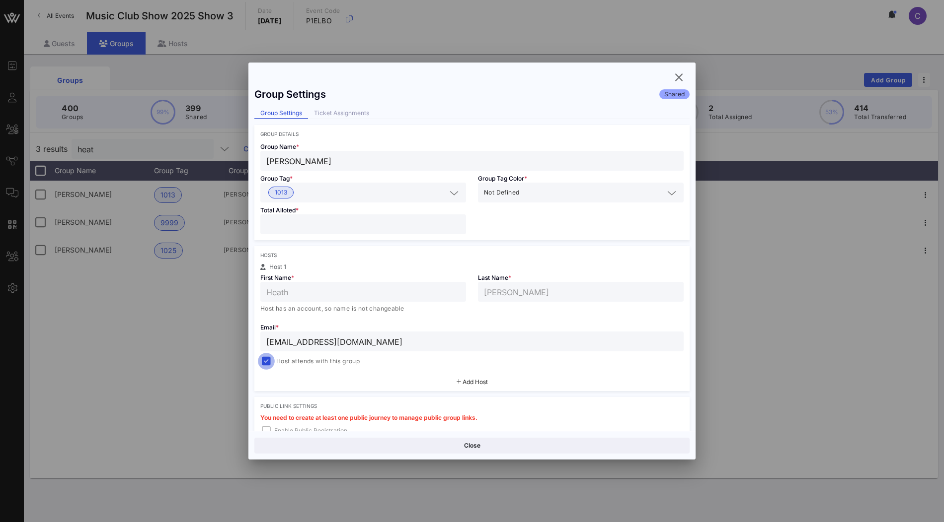
click at [262, 360] on div at bounding box center [266, 362] width 14 height 14
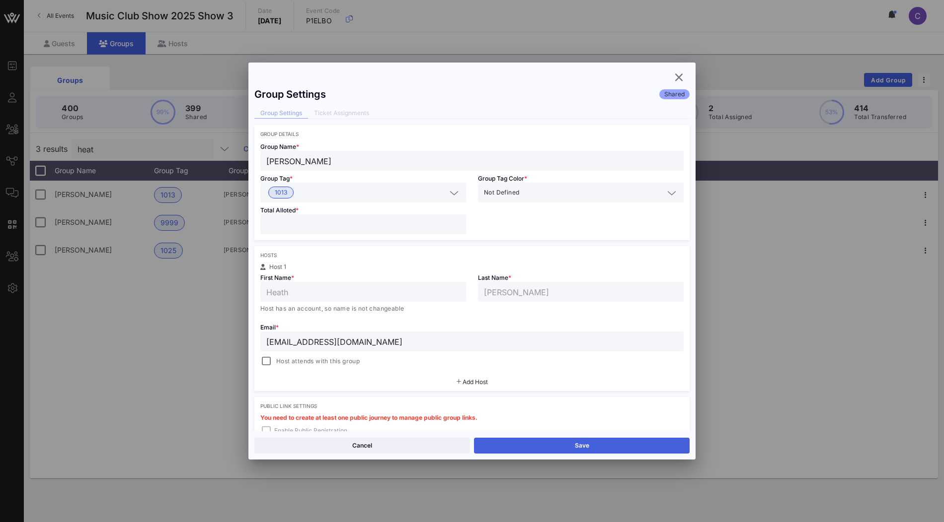
click at [532, 446] on button "Save" at bounding box center [582, 446] width 216 height 16
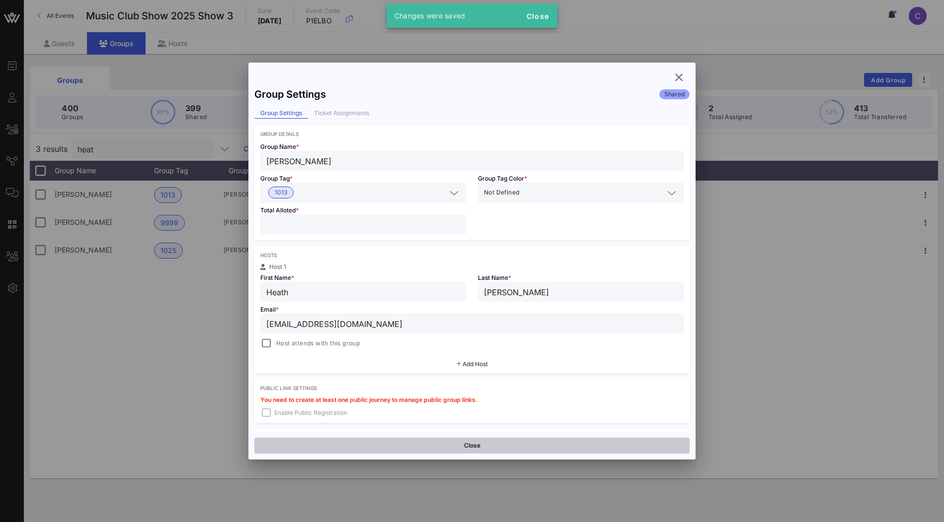
click at [510, 445] on button "Close" at bounding box center [471, 446] width 435 height 16
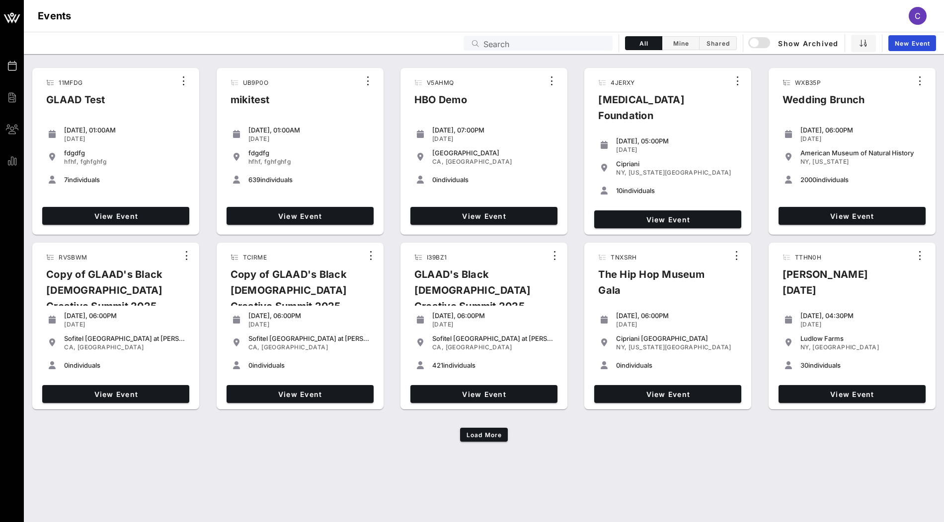
click at [509, 40] on input "Search" at bounding box center [544, 43] width 123 height 13
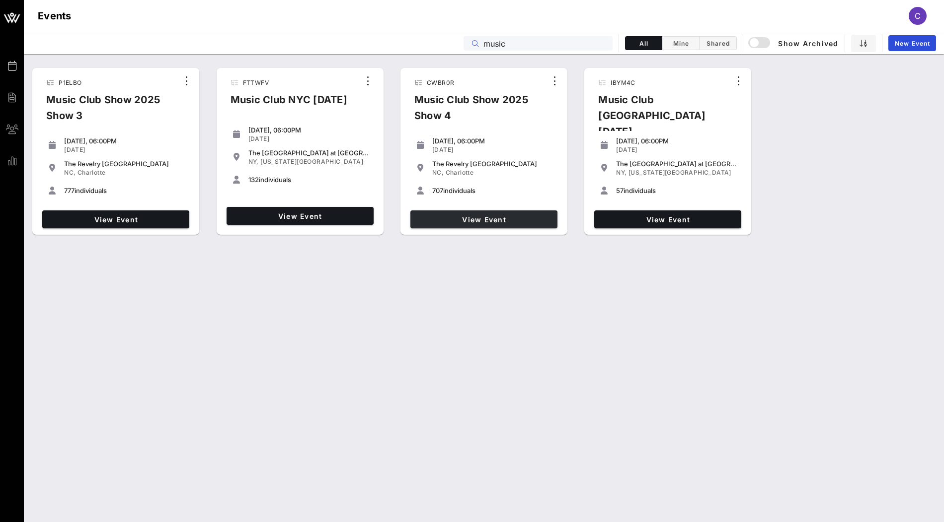
type input "music"
click at [483, 218] on span "View Event" at bounding box center [483, 220] width 139 height 8
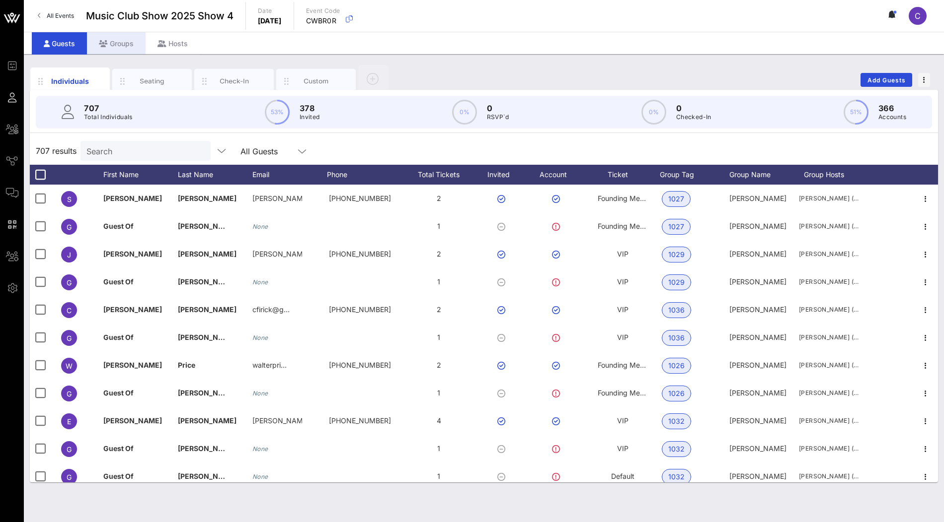
click at [135, 45] on div "Groups" at bounding box center [116, 43] width 59 height 22
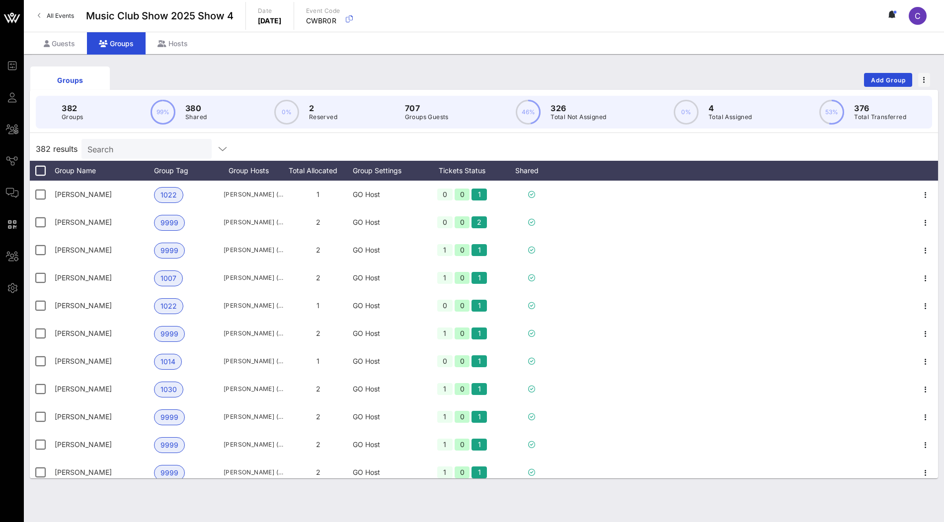
click at [126, 151] on input "Search" at bounding box center [145, 149] width 116 height 13
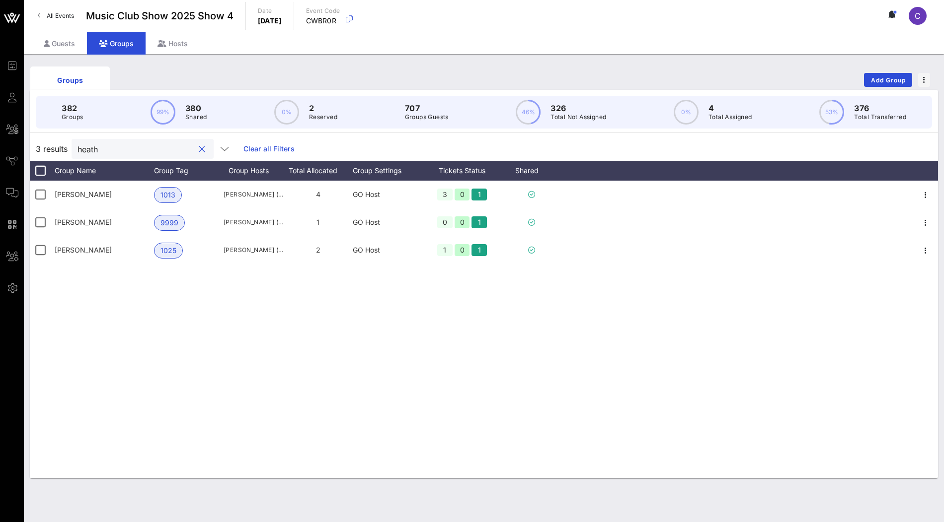
type input "heath"
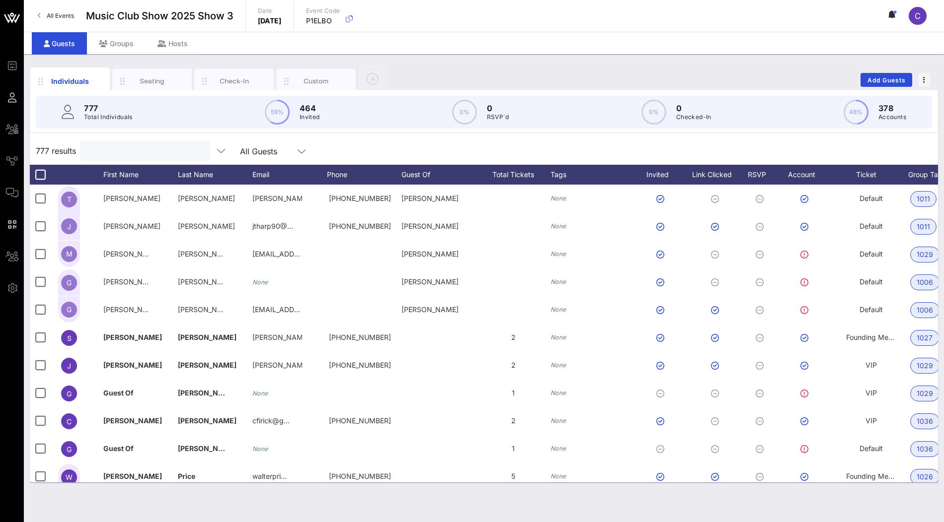
click at [141, 146] on input "text" at bounding box center [144, 151] width 116 height 13
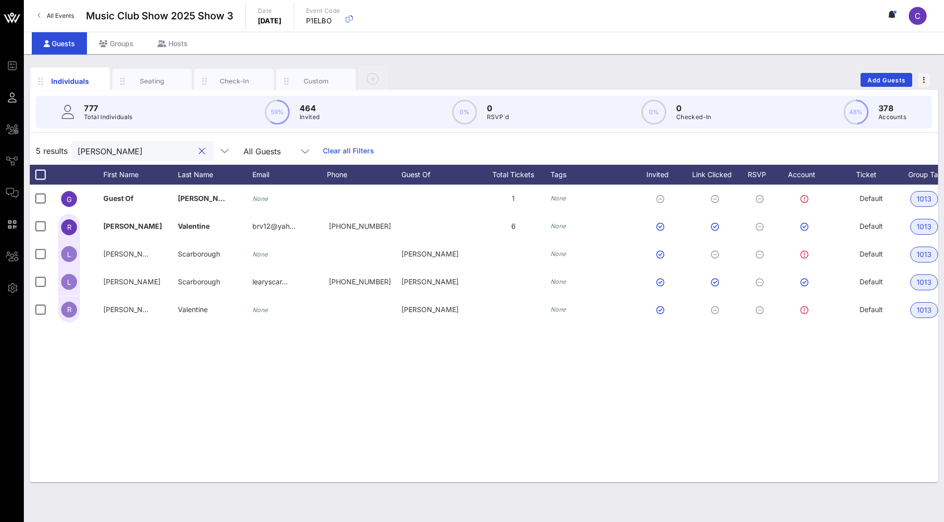
type input "[PERSON_NAME]"
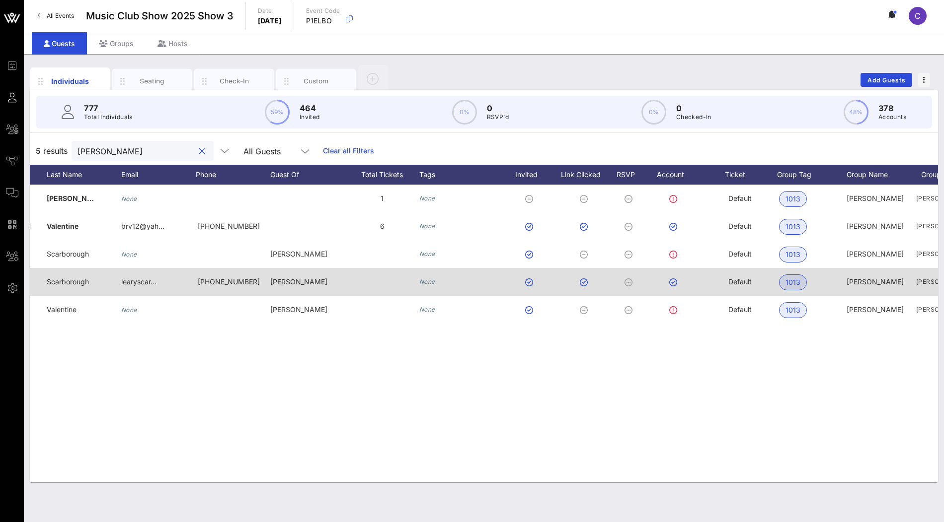
scroll to position [0, 33]
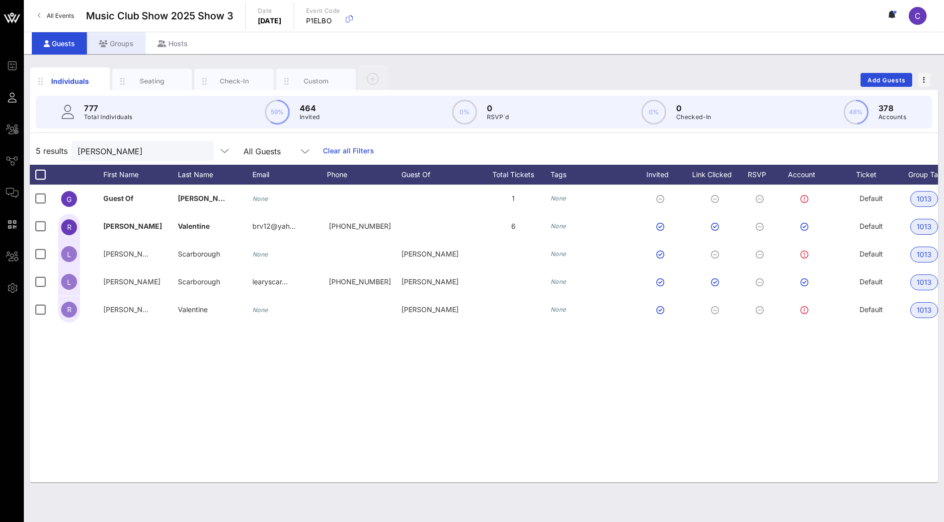
click at [128, 49] on div "Groups" at bounding box center [116, 43] width 59 height 22
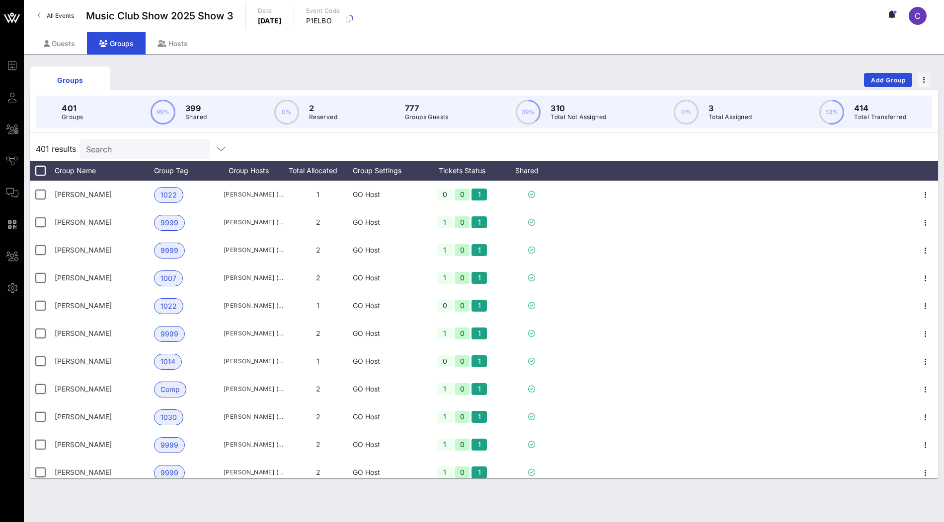
click at [125, 146] on input "Search" at bounding box center [144, 149] width 116 height 13
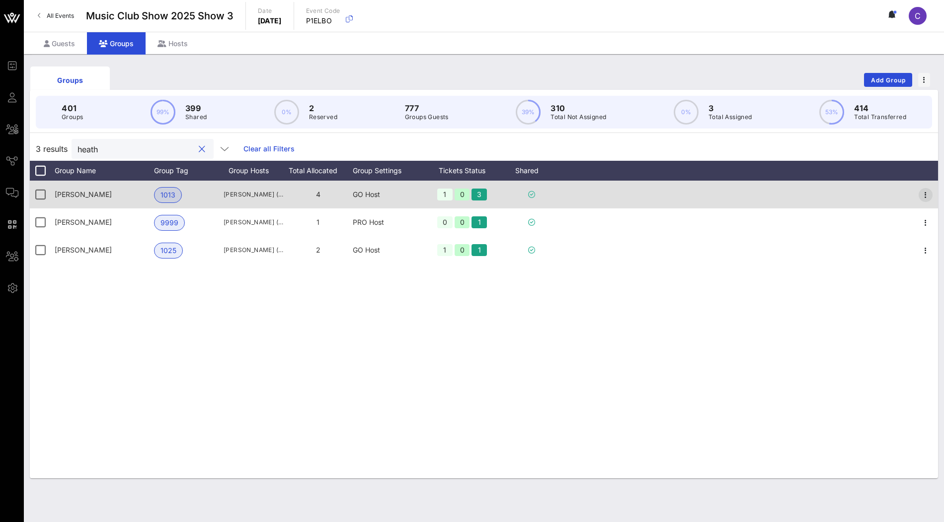
type input "heath"
click at [923, 201] on button "button" at bounding box center [925, 195] width 14 height 14
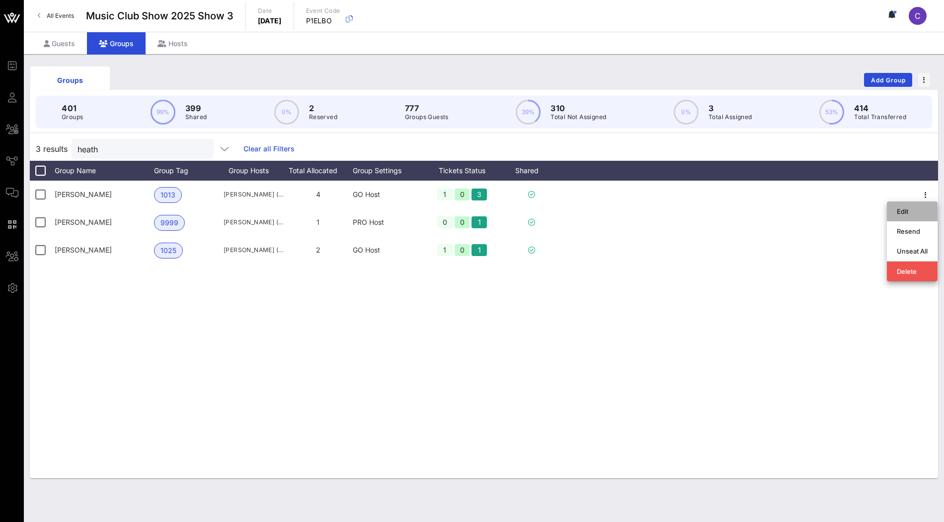
click at [912, 214] on div "Edit" at bounding box center [911, 212] width 31 height 8
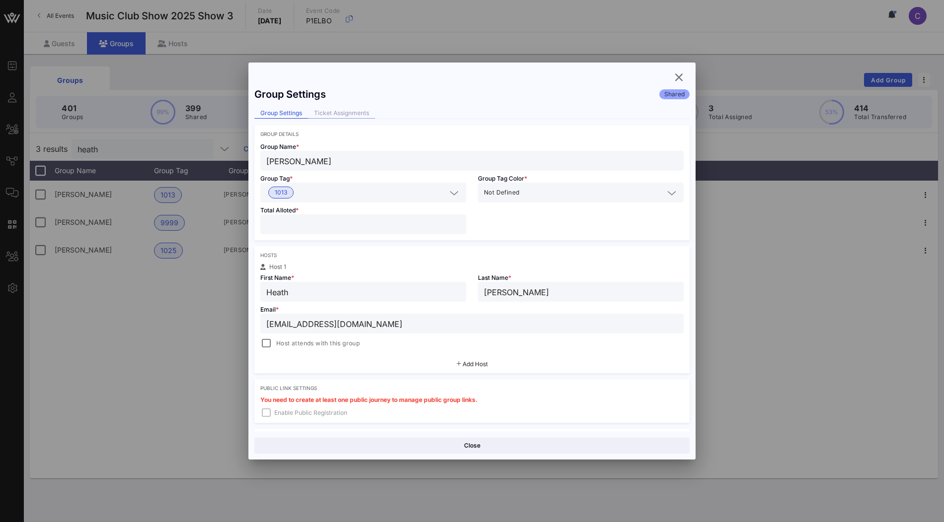
click at [343, 113] on div "Ticket Assignments" at bounding box center [341, 113] width 67 height 10
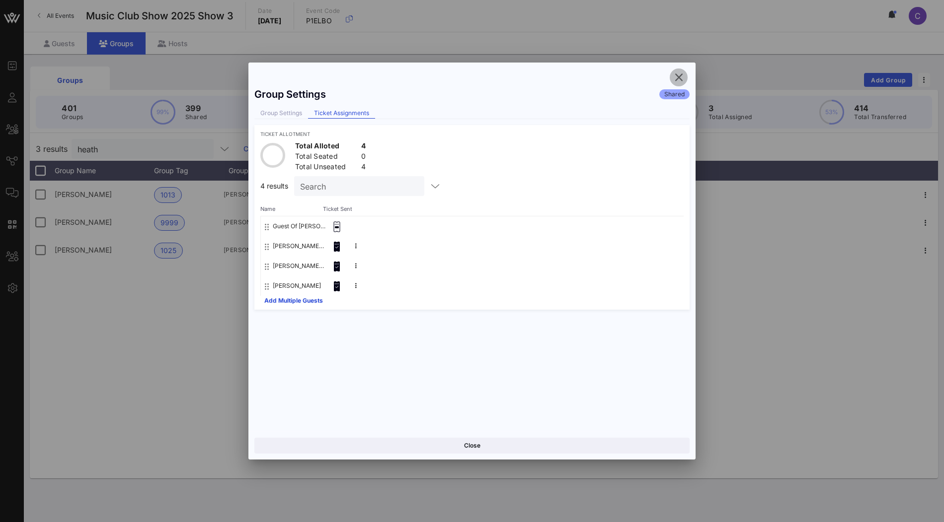
click at [677, 82] on icon "button" at bounding box center [678, 78] width 12 height 12
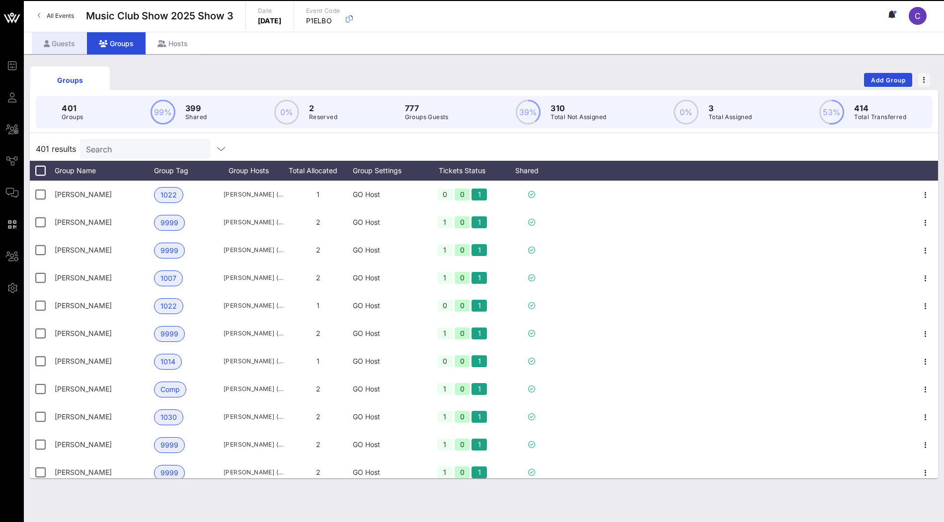
click at [69, 43] on div "Guests" at bounding box center [59, 43] width 55 height 22
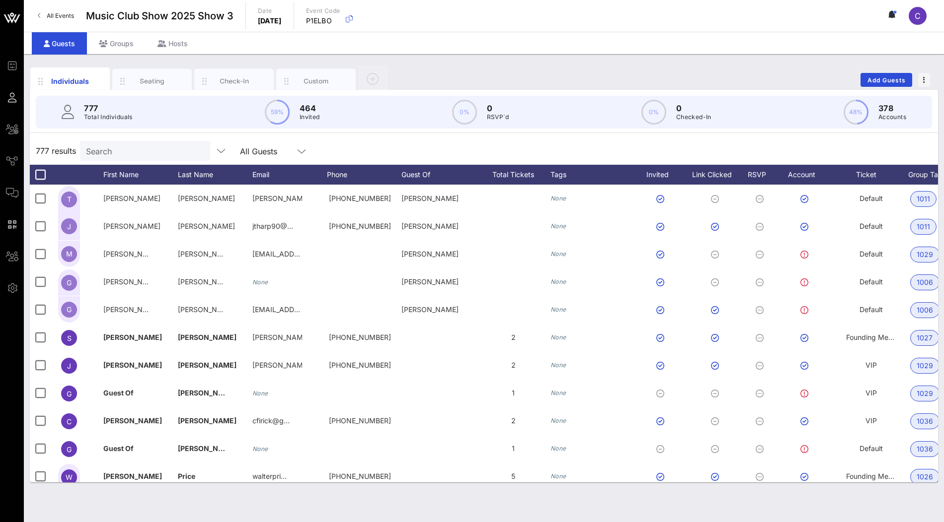
click at [99, 145] on input "Search" at bounding box center [144, 151] width 116 height 13
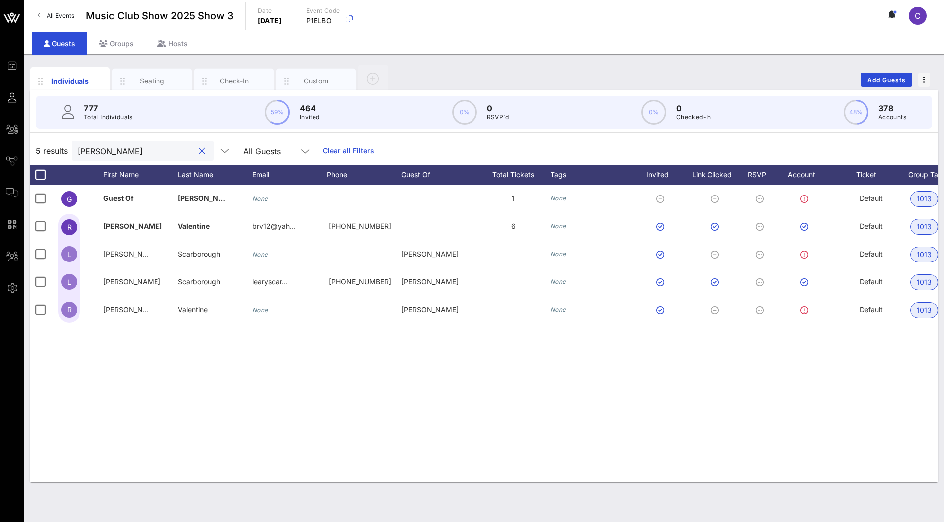
type input "heath ra"
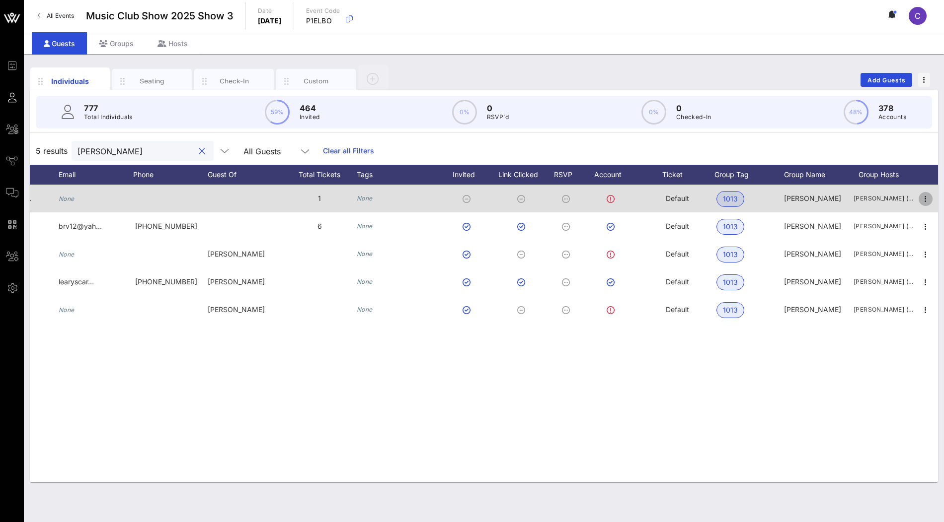
click at [924, 201] on icon "button" at bounding box center [925, 199] width 12 height 12
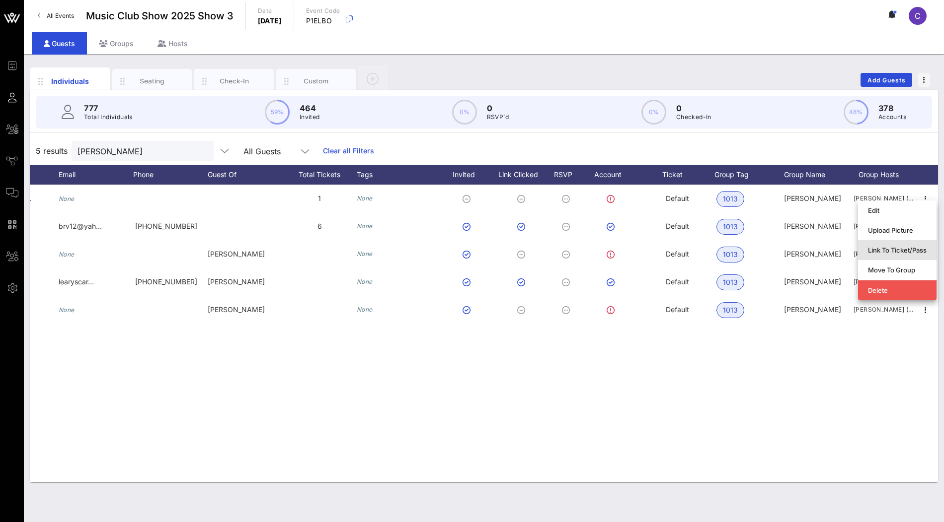
click at [904, 248] on div "Link To Ticket/Pass" at bounding box center [897, 250] width 59 height 8
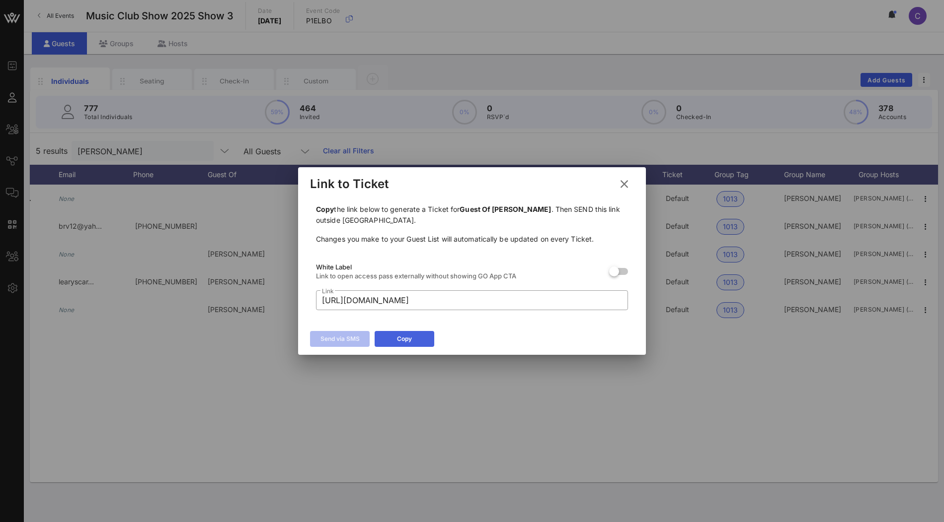
click at [412, 341] on button "Copy" at bounding box center [404, 339] width 60 height 16
click at [626, 187] on icon at bounding box center [624, 184] width 18 height 18
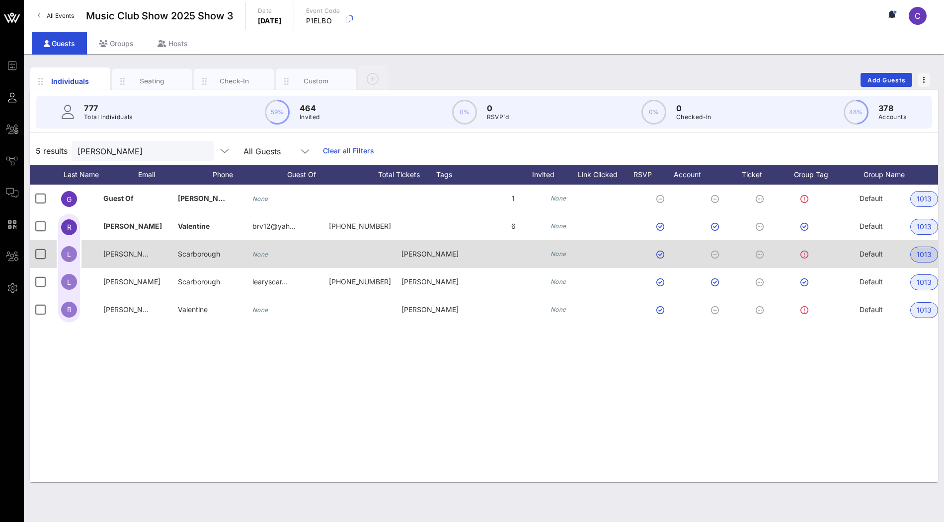
scroll to position [0, 0]
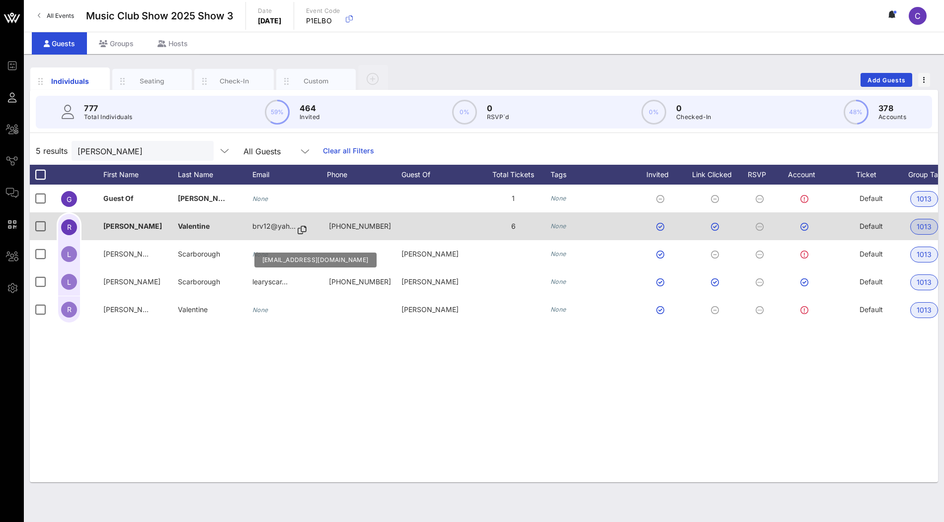
click at [301, 230] on icon at bounding box center [301, 230] width 9 height 1
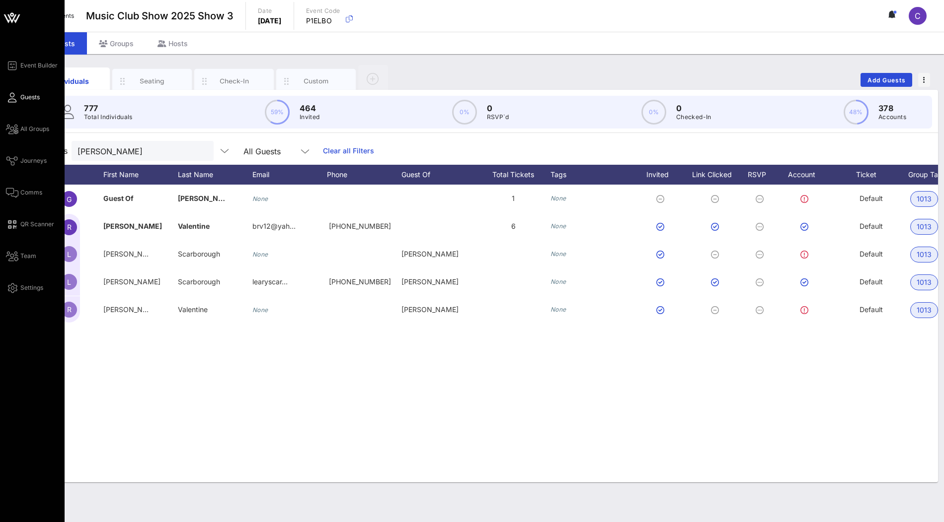
click at [17, 21] on icon at bounding box center [12, 18] width 24 height 24
click at [9, 20] on icon at bounding box center [7, 18] width 6 height 8
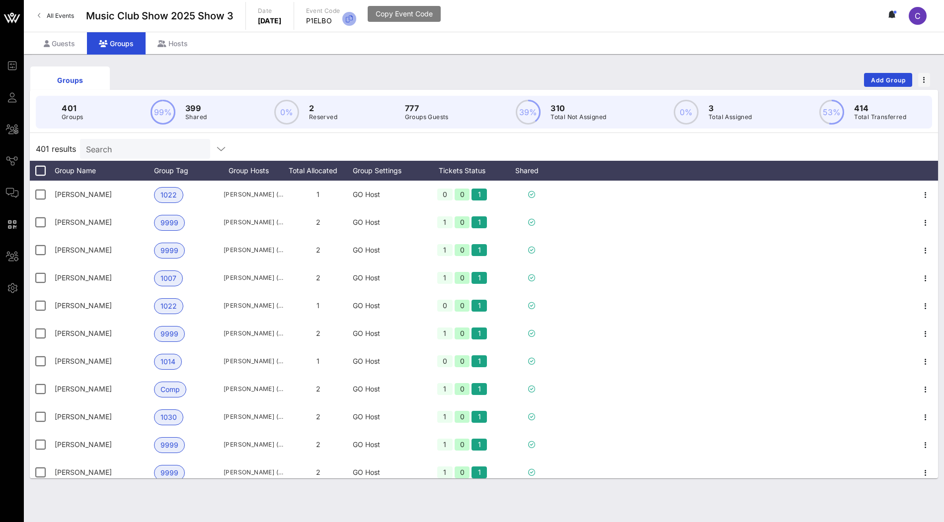
click at [355, 18] on icon "button" at bounding box center [349, 19] width 12 height 12
click at [71, 45] on div "Guests" at bounding box center [59, 43] width 55 height 22
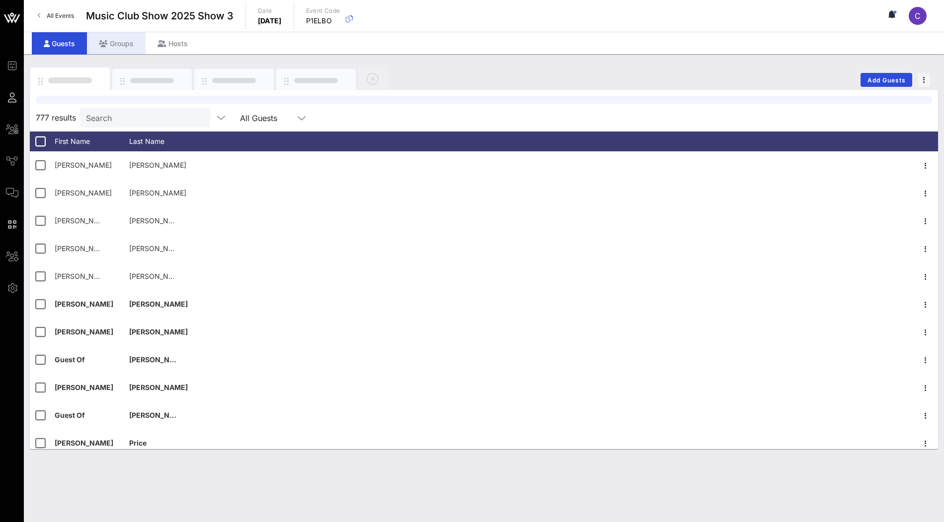
click at [97, 45] on div "Groups" at bounding box center [116, 43] width 59 height 22
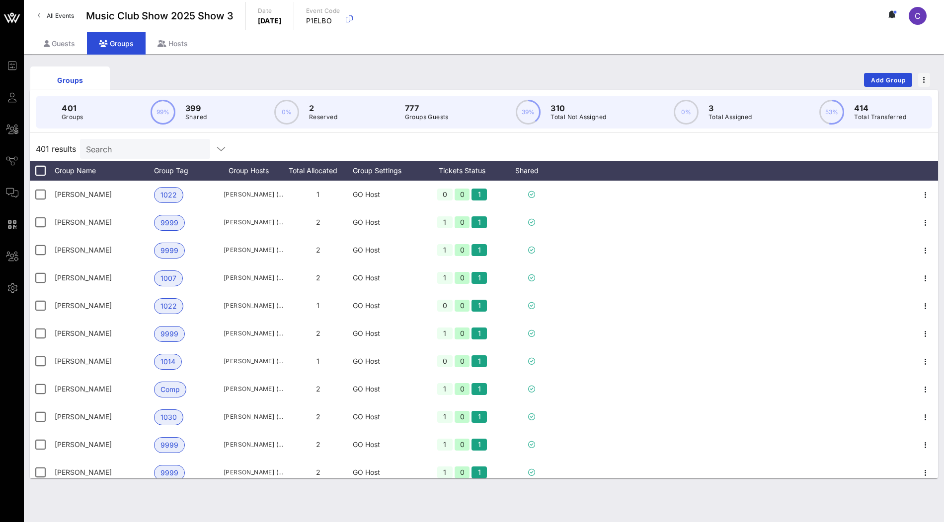
click at [132, 149] on input "Search" at bounding box center [144, 149] width 116 height 13
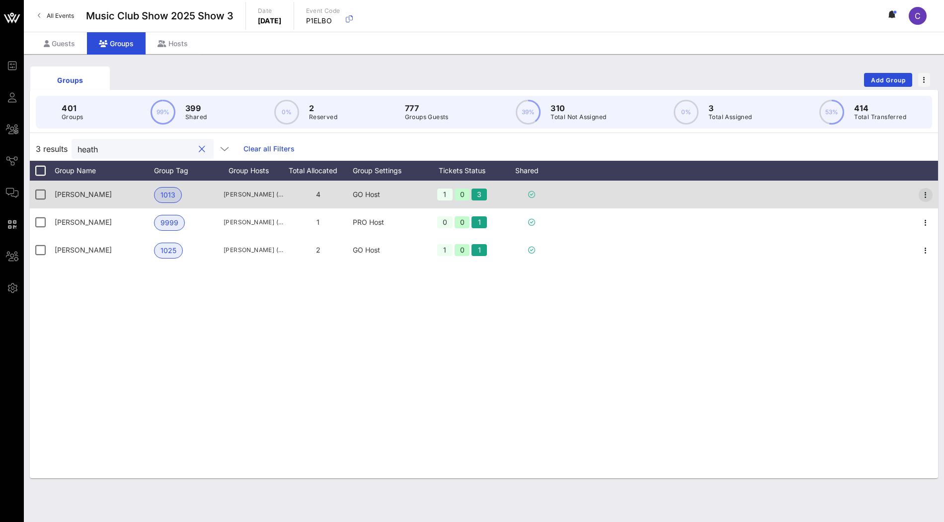
type input "heath"
click at [920, 197] on icon "button" at bounding box center [925, 195] width 12 height 12
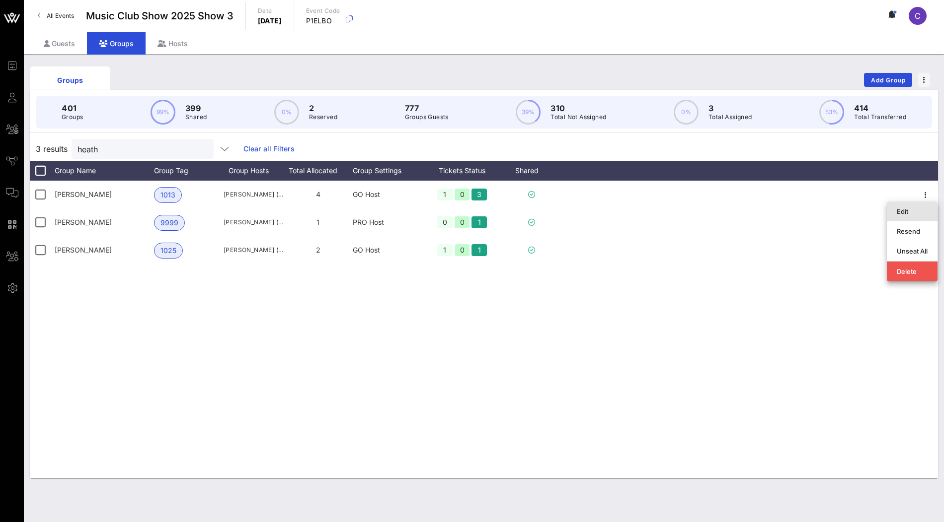
click at [912, 211] on div "Edit" at bounding box center [911, 212] width 31 height 8
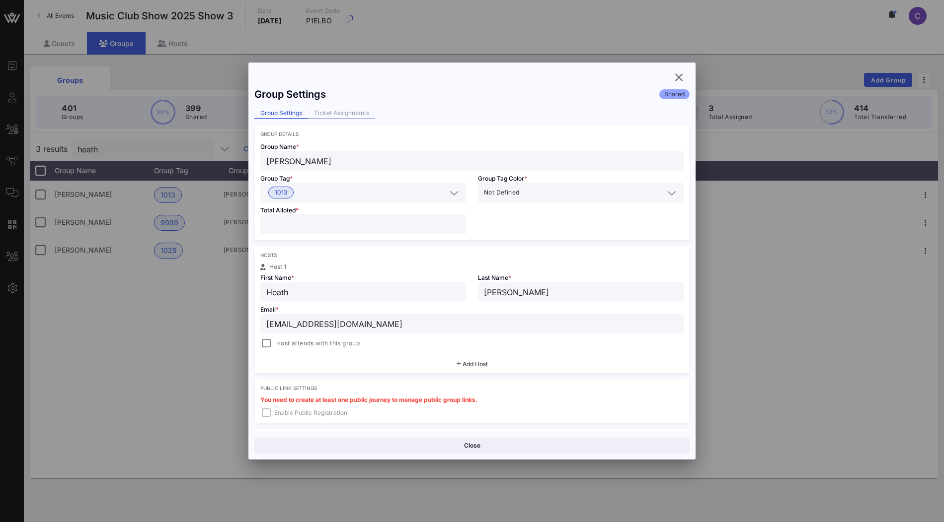
click at [361, 108] on div "Ticket Assignments" at bounding box center [341, 113] width 67 height 10
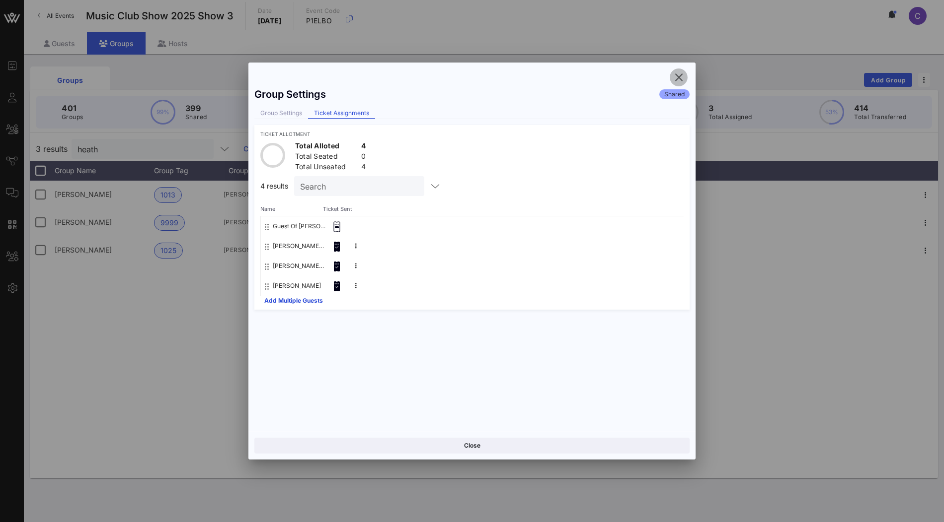
click at [678, 78] on icon "button" at bounding box center [678, 78] width 12 height 12
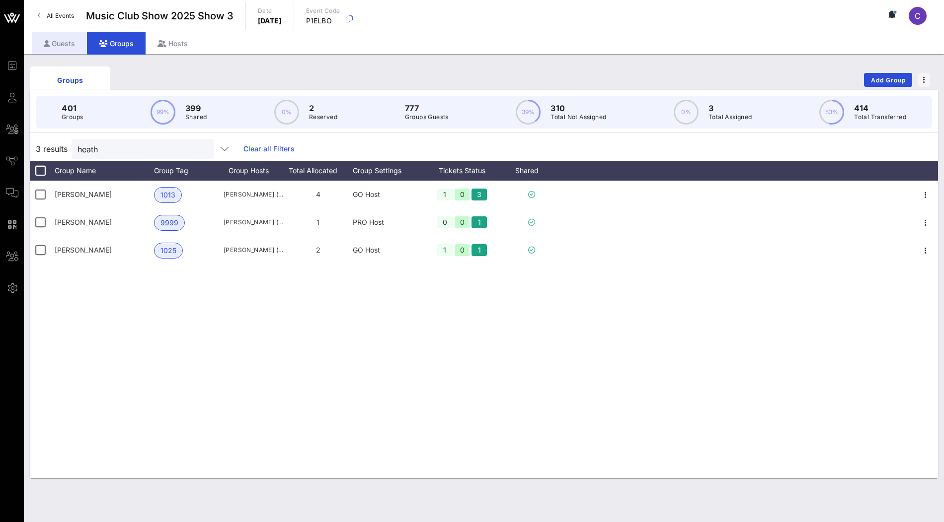
click at [66, 48] on div "Guests" at bounding box center [59, 43] width 55 height 22
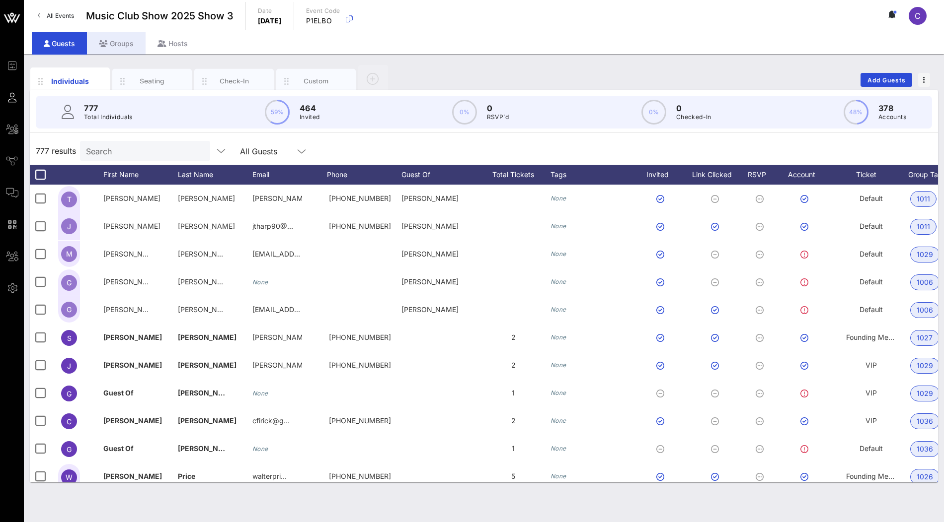
click at [120, 47] on div "Groups" at bounding box center [116, 43] width 59 height 22
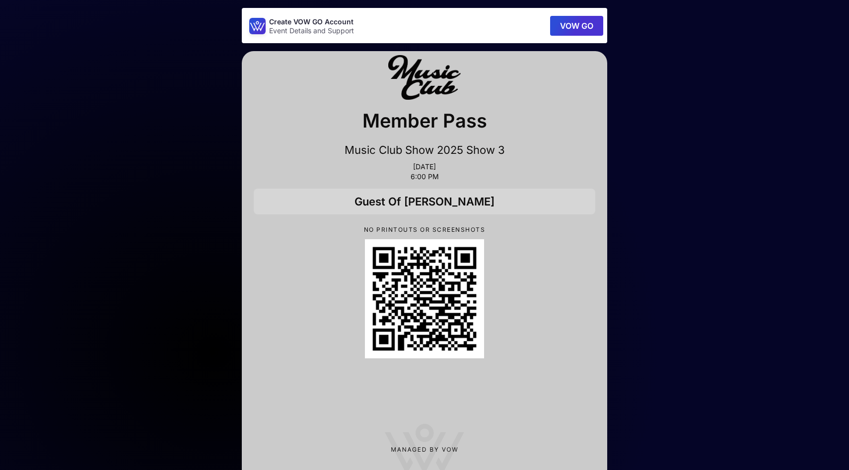
click at [592, 267] on div at bounding box center [425, 298] width 342 height 119
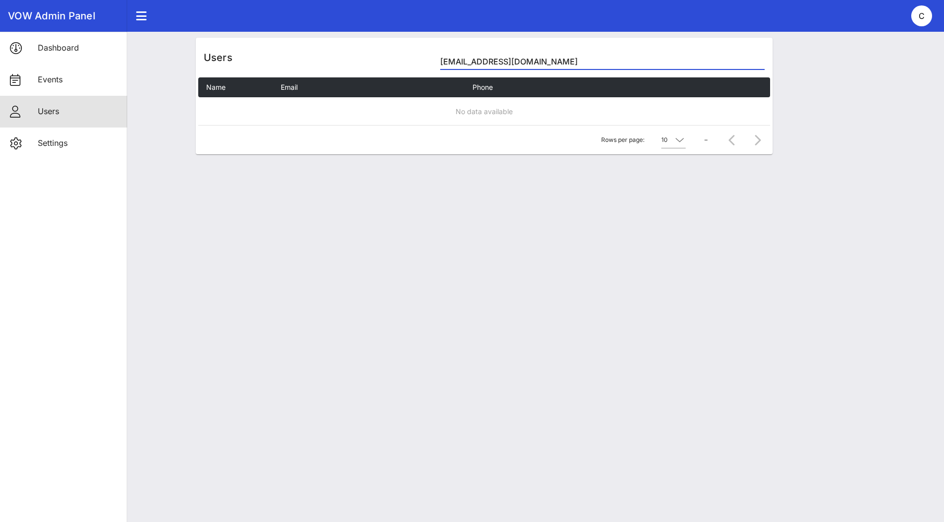
click at [505, 62] on input "[EMAIL_ADDRESS][DOMAIN_NAME]" at bounding box center [602, 62] width 324 height 16
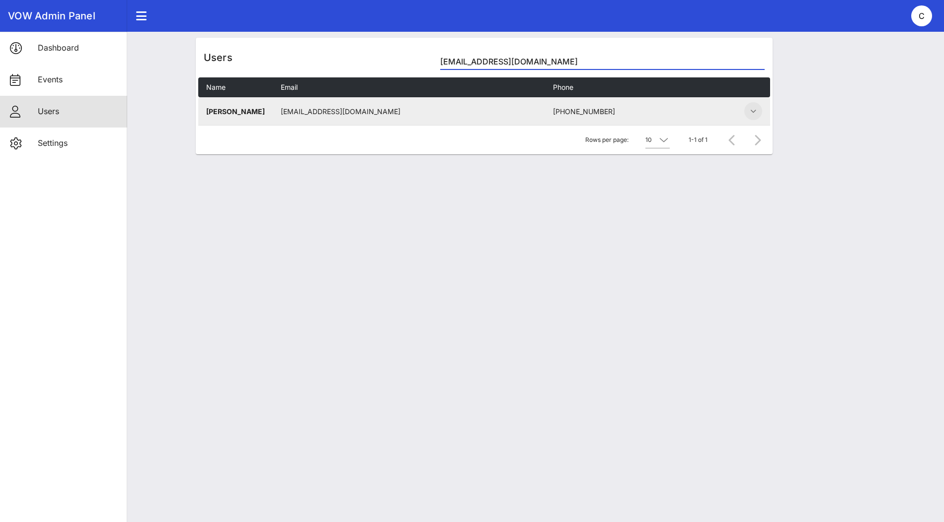
type input "[EMAIL_ADDRESS][DOMAIN_NAME]"
click at [753, 114] on icon "button" at bounding box center [753, 111] width 12 height 12
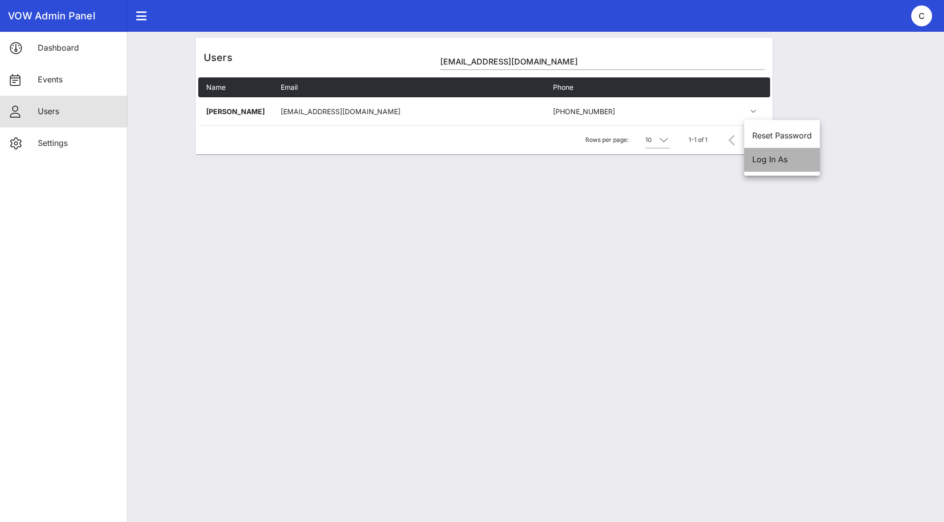
click at [760, 160] on div "Log In As" at bounding box center [782, 159] width 60 height 9
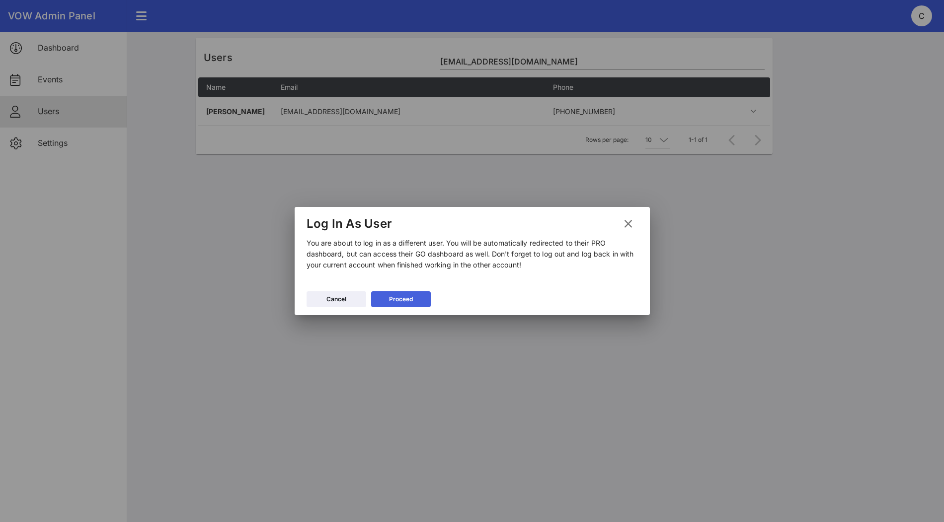
click at [413, 300] on button "Proceed" at bounding box center [401, 300] width 60 height 16
